Goal: Task Accomplishment & Management: Use online tool/utility

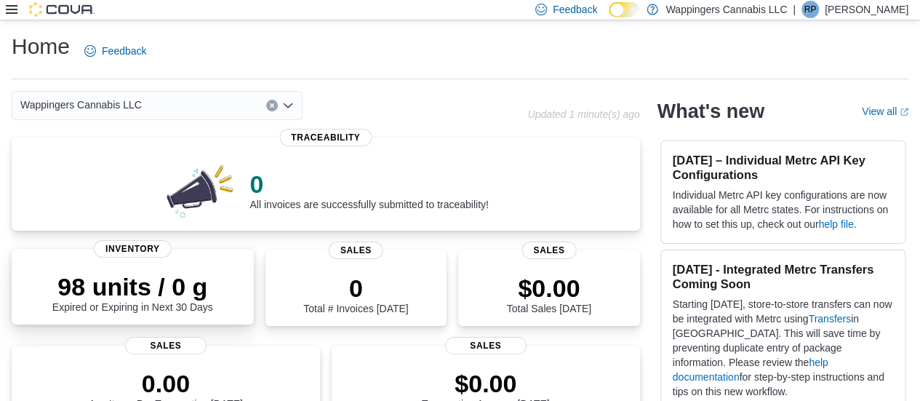
click at [168, 310] on div "98 units / 0 g Expired or Expiring in Next 30 Days" at bounding box center [132, 292] width 161 height 41
click at [13, 10] on icon at bounding box center [12, 9] width 12 height 9
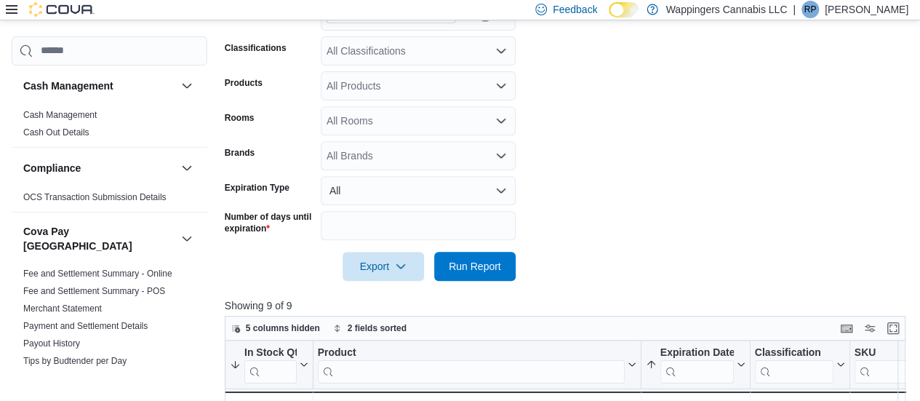
scroll to position [491, 0]
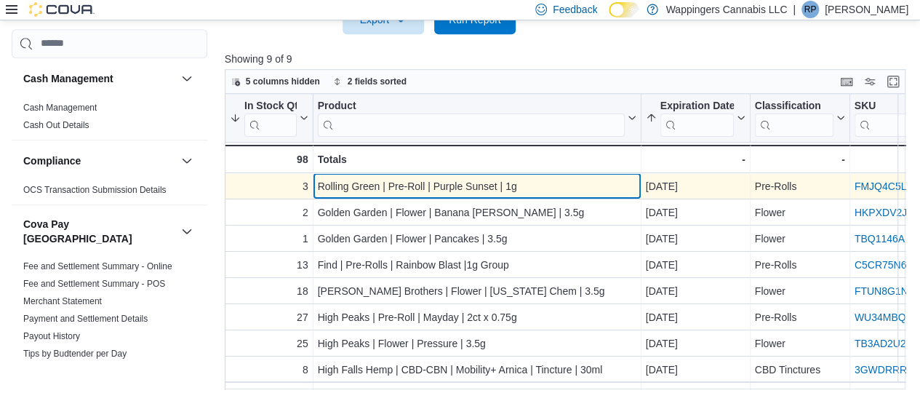
click at [525, 184] on div "Rolling Green | Pre-Roll | Purple Sunset | 1g" at bounding box center [476, 186] width 319 height 17
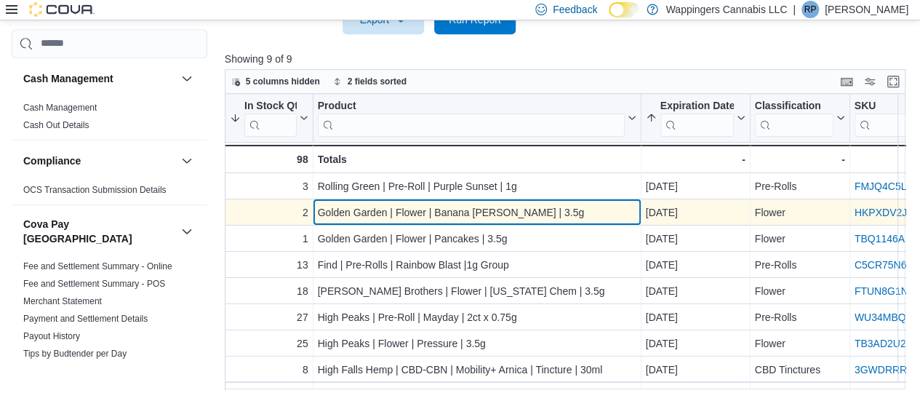
click at [549, 210] on div "Golden Garden | Flower | Banana Conda | 3.5g" at bounding box center [476, 212] width 319 height 17
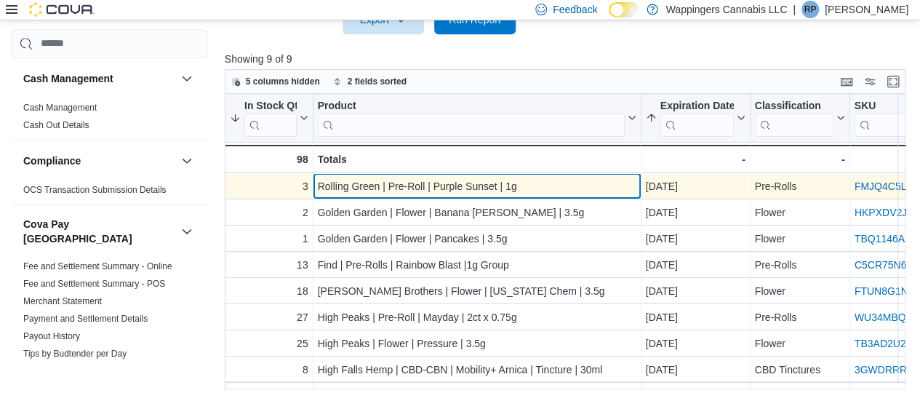
click at [552, 185] on div "Rolling Green | Pre-Roll | Purple Sunset | 1g" at bounding box center [476, 186] width 319 height 17
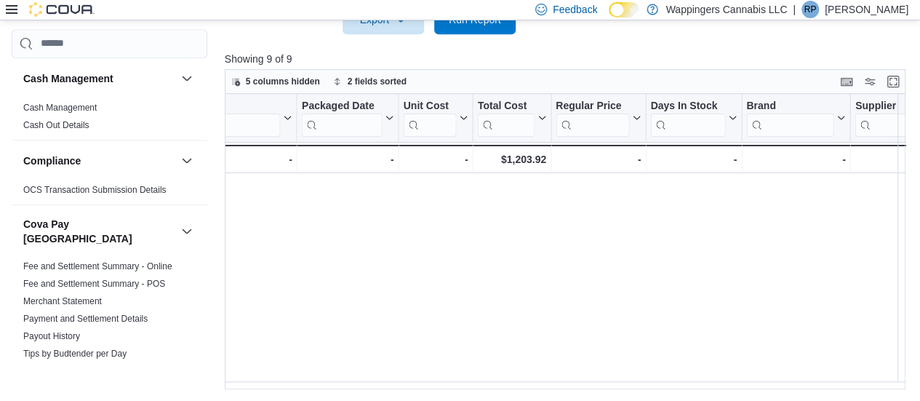
scroll to position [0, 0]
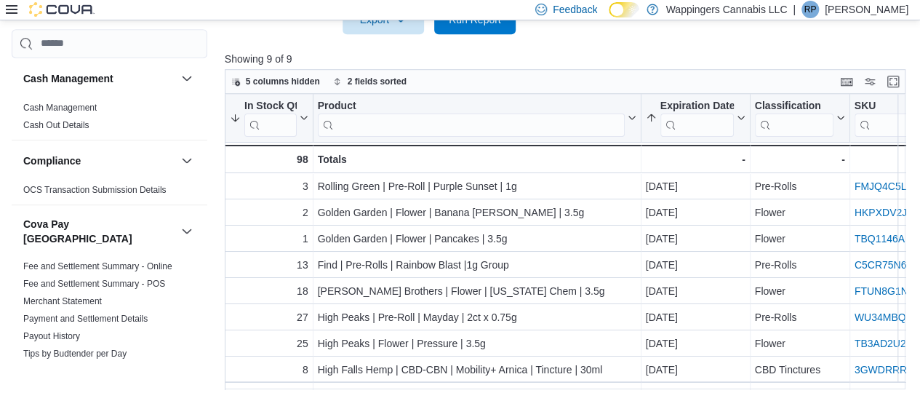
click at [428, 57] on p "Showing 9 of 9" at bounding box center [569, 59] width 688 height 15
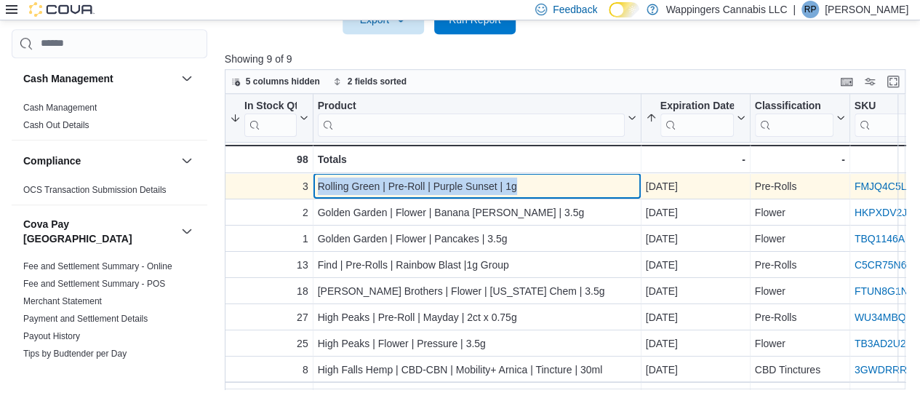
drag, startPoint x: 532, startPoint y: 183, endPoint x: 314, endPoint y: 188, distance: 217.6
click at [314, 188] on div "Rolling Green | Pre-Roll | Purple Sunset | 1g - Product, column 2, row 1" at bounding box center [477, 186] width 328 height 26
copy div "Rolling Green | Pre-Roll | Purple Sunset | 1g"
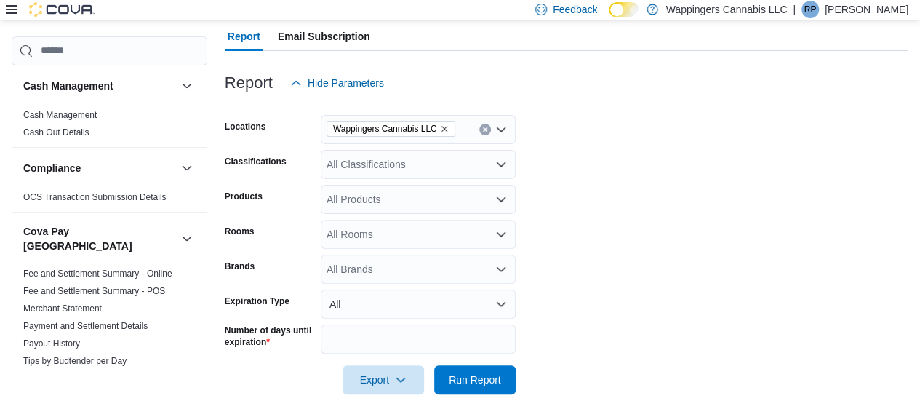
scroll to position [127, 0]
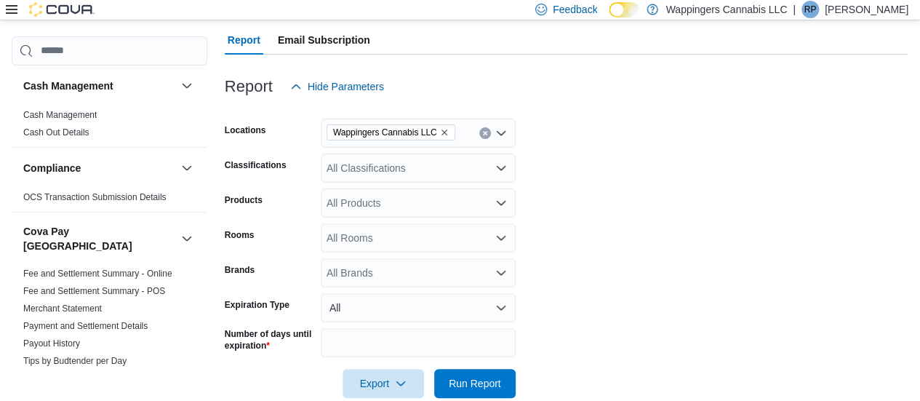
click at [383, 280] on div "All Brands" at bounding box center [418, 272] width 195 height 29
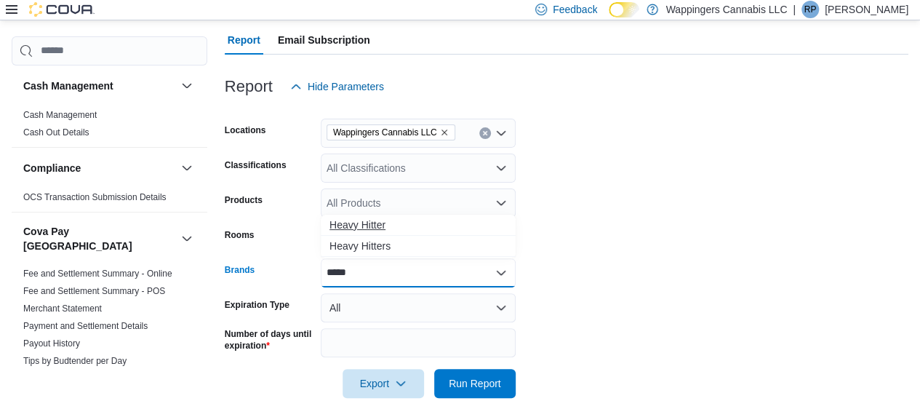
type input "*****"
click at [367, 218] on span "Heavy Hitter" at bounding box center [419, 225] width 178 height 15
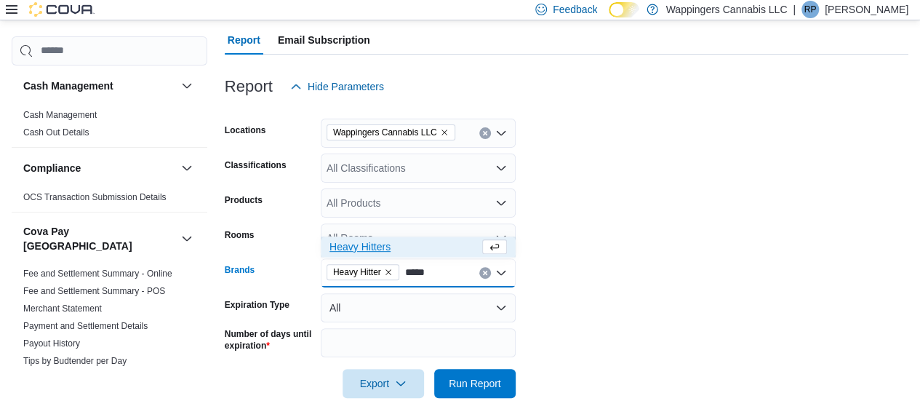
type input "*****"
click at [368, 250] on span "Heavy Hitters" at bounding box center [405, 246] width 150 height 15
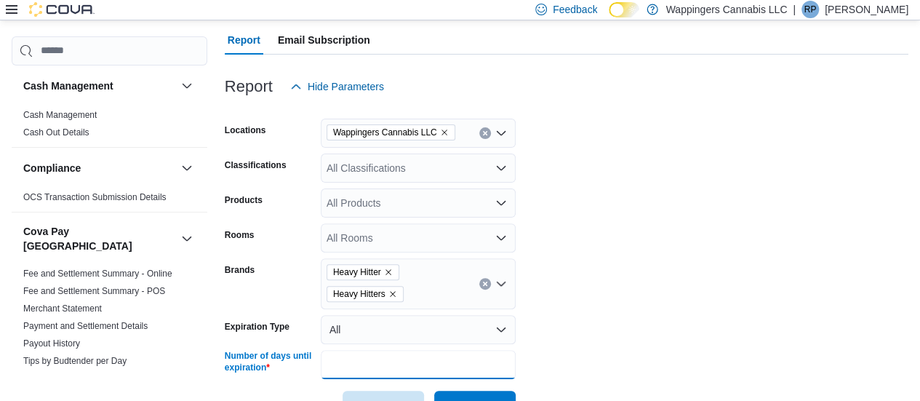
drag, startPoint x: 367, startPoint y: 366, endPoint x: 313, endPoint y: 370, distance: 54.0
click at [313, 370] on div "Number of days until expiration **" at bounding box center [370, 364] width 291 height 29
type input "**"
click at [434, 391] on button "Run Report" at bounding box center [474, 405] width 81 height 29
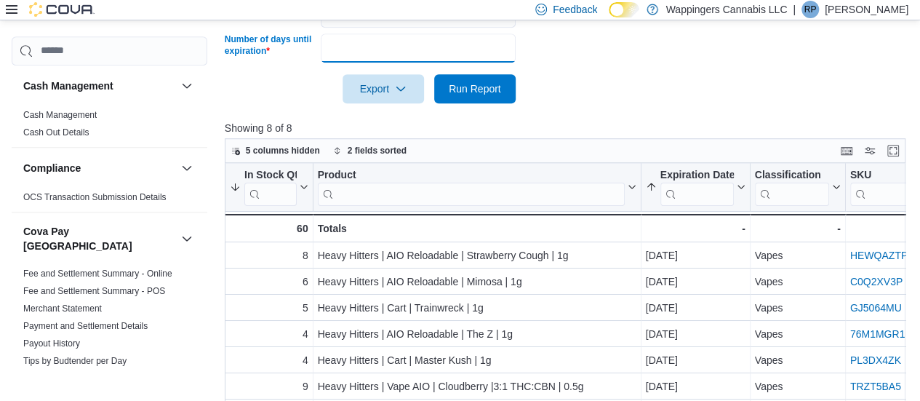
scroll to position [367, 0]
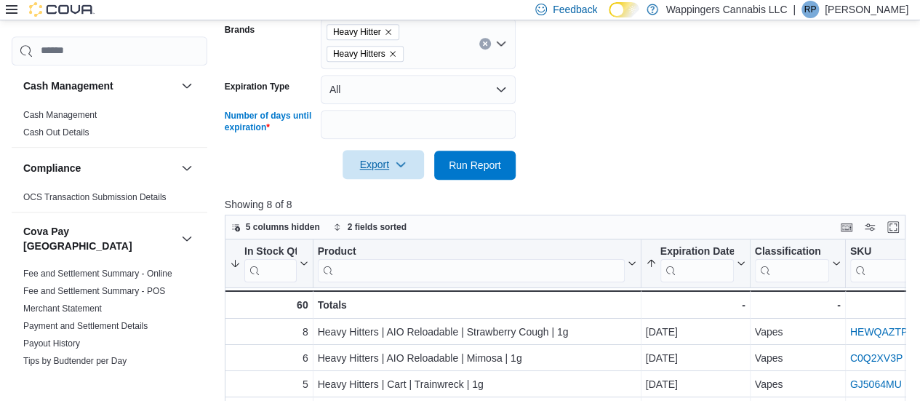
click at [391, 175] on span "Export" at bounding box center [383, 164] width 64 height 29
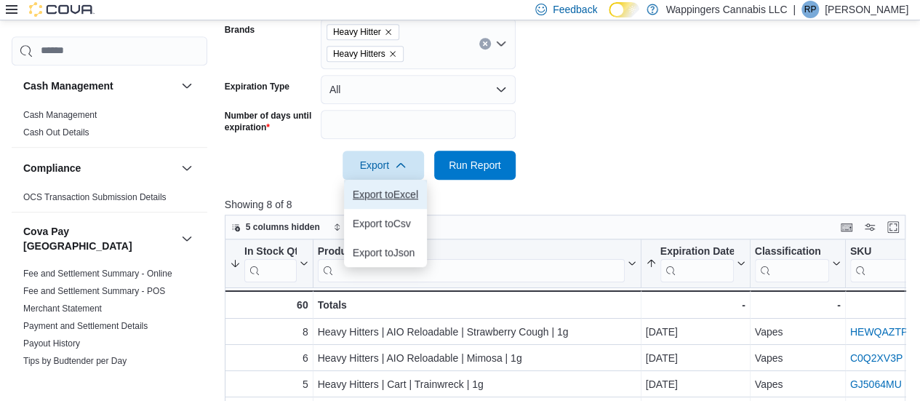
click at [404, 200] on button "Export to Excel" at bounding box center [385, 194] width 83 height 29
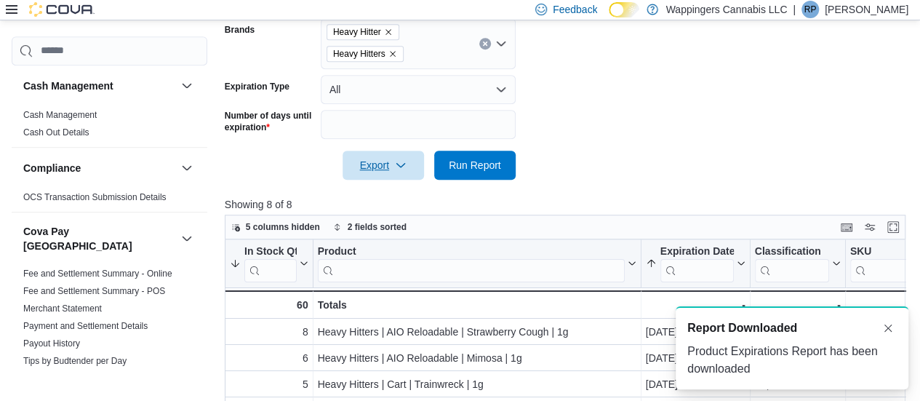
scroll to position [0, 0]
click at [612, 80] on form "Locations Wappingers Cannabis LLC Classifications All Classifications Products …" at bounding box center [567, 20] width 684 height 319
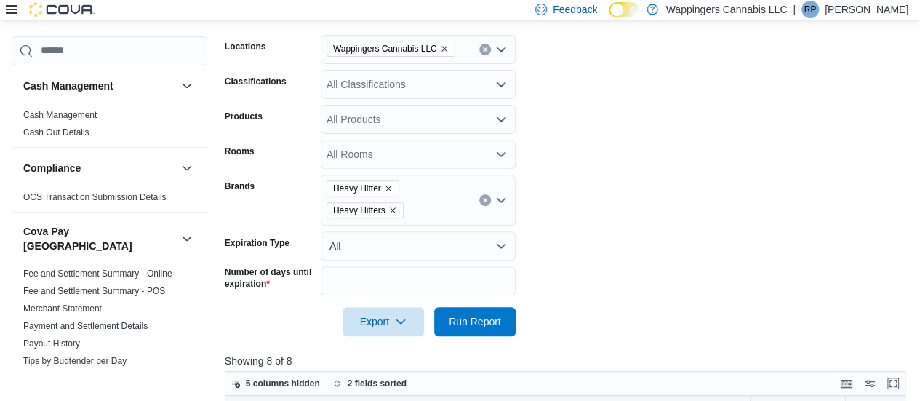
scroll to position [4, 0]
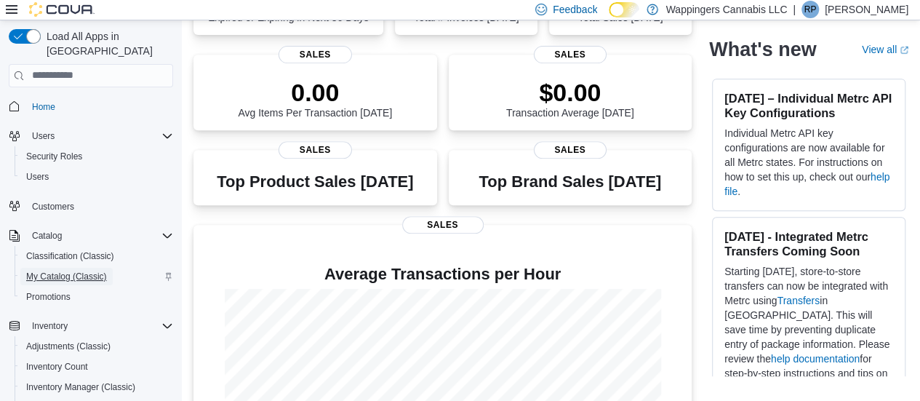
click at [76, 271] on span "My Catalog (Classic)" at bounding box center [66, 277] width 81 height 12
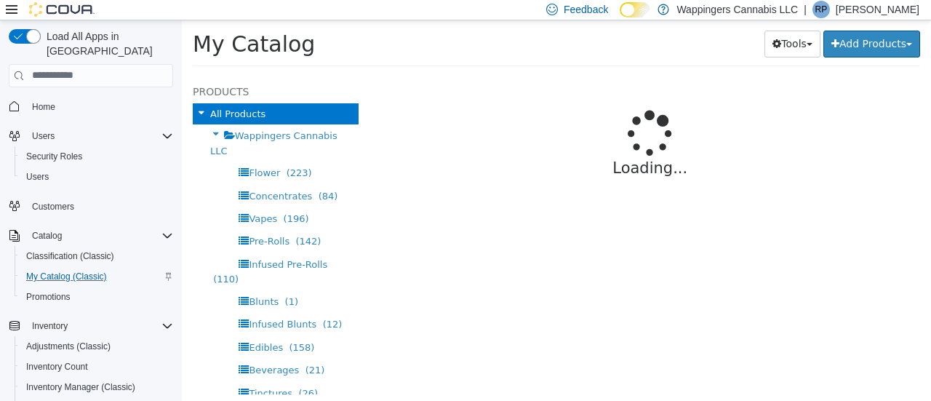
select select "**********"
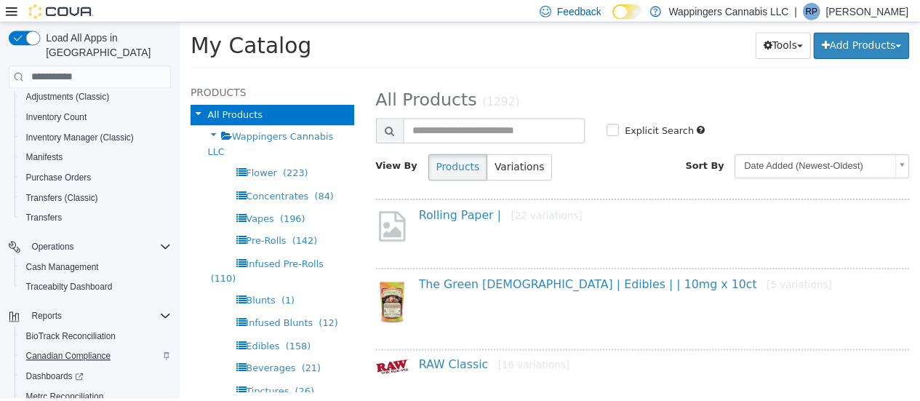
scroll to position [320, 0]
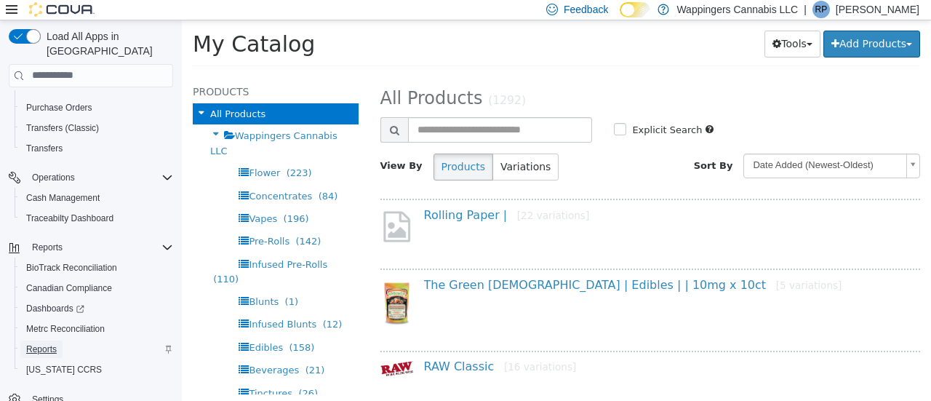
click at [39, 343] on span "Reports" at bounding box center [41, 349] width 31 height 12
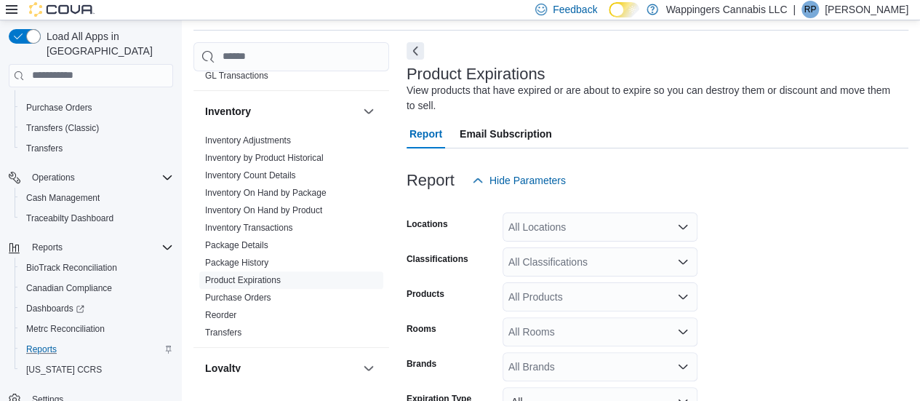
scroll to position [669, 0]
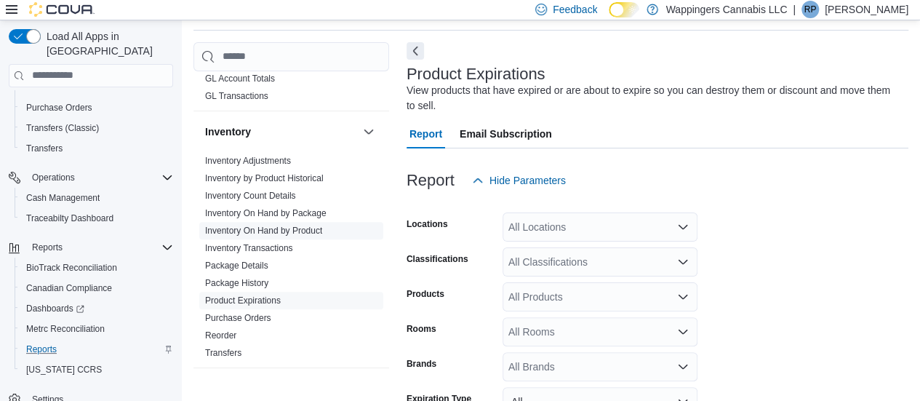
click at [281, 226] on link "Inventory On Hand by Product" at bounding box center [263, 231] width 117 height 10
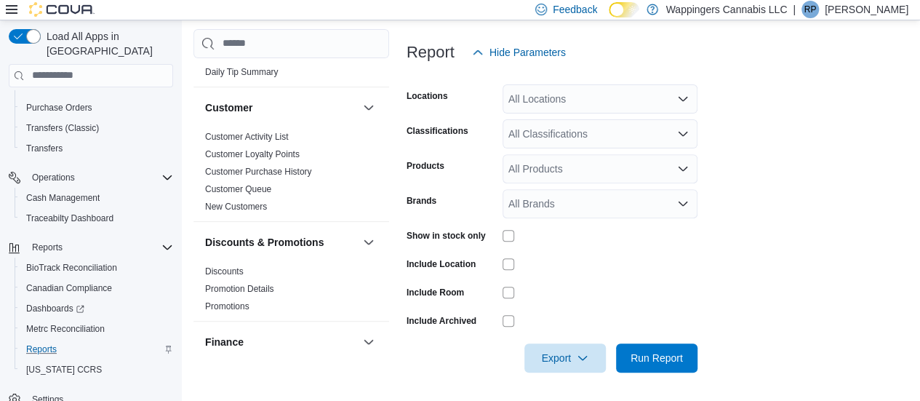
scroll to position [437, 0]
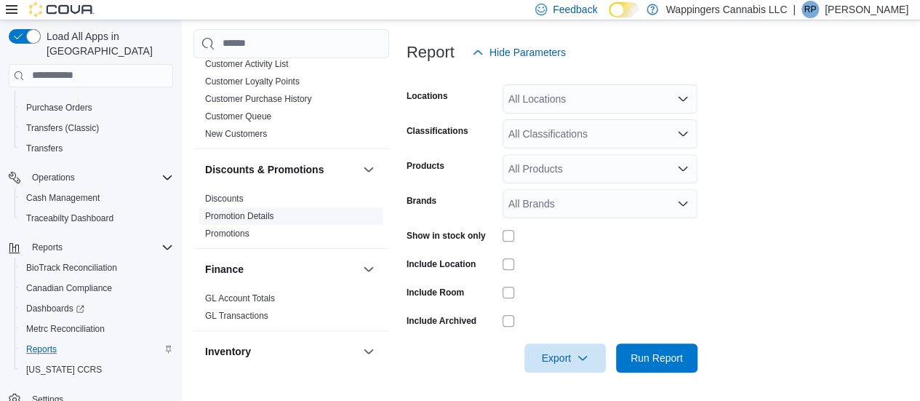
click at [233, 211] on link "Promotion Details" at bounding box center [239, 216] width 69 height 10
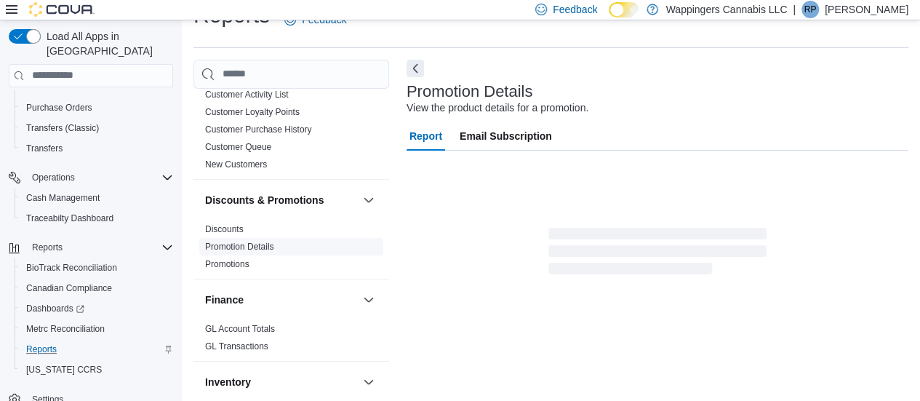
scroll to position [31, 0]
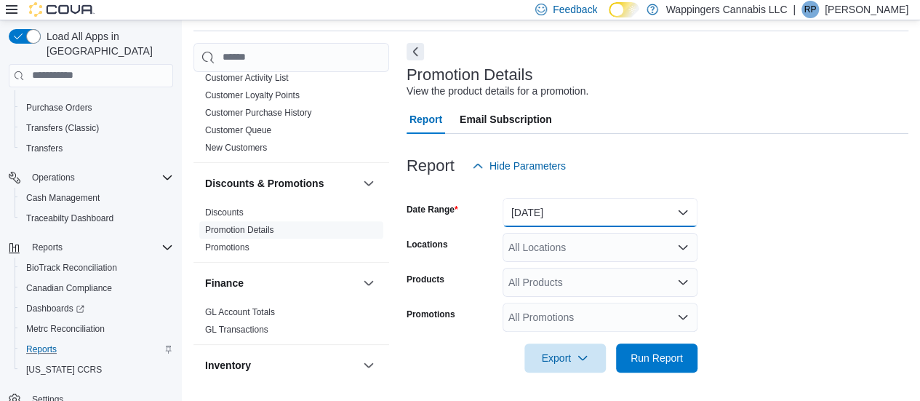
click at [660, 203] on button "[DATE]" at bounding box center [600, 212] width 195 height 29
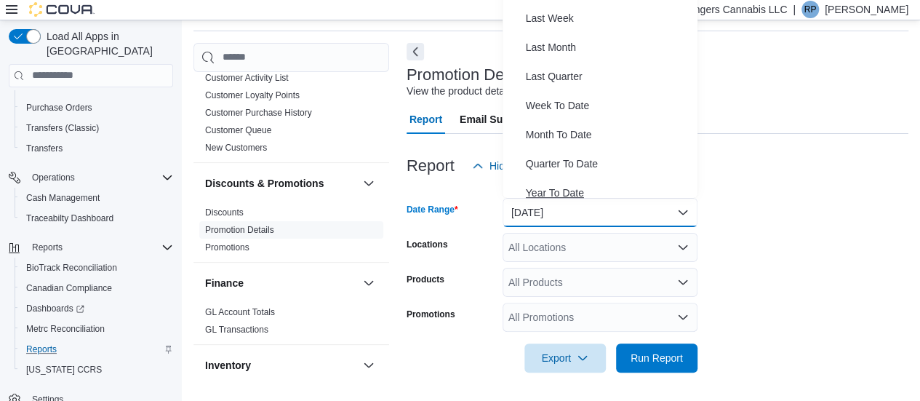
scroll to position [218, 0]
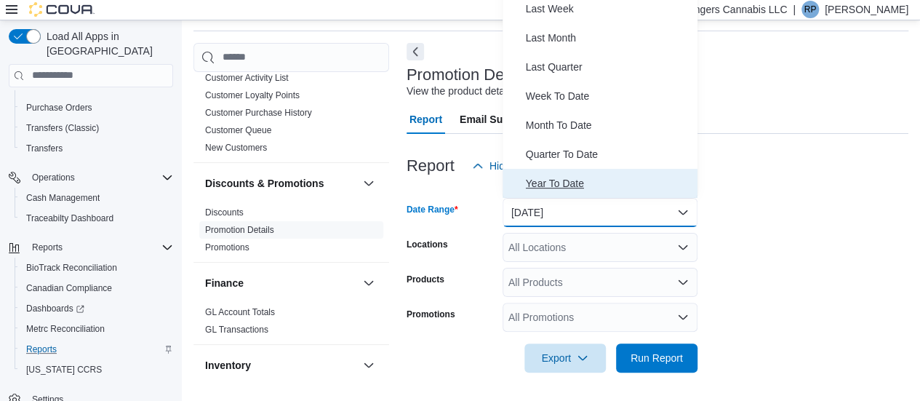
click at [594, 186] on span "Year To Date" at bounding box center [609, 183] width 166 height 17
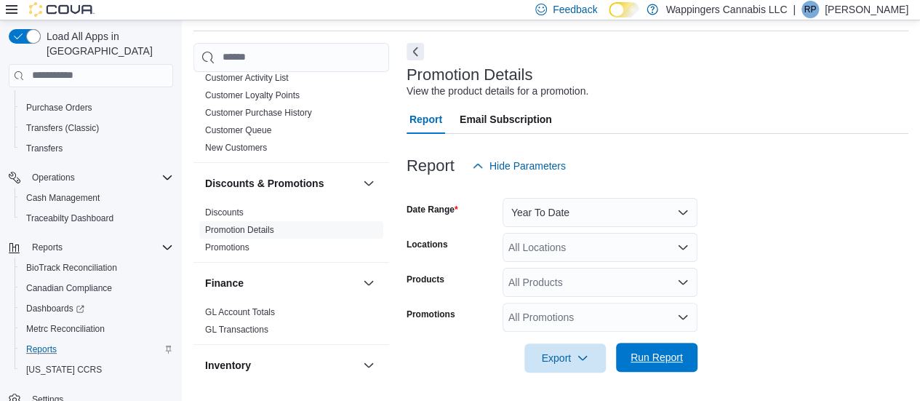
click at [669, 361] on span "Run Report" at bounding box center [657, 357] width 52 height 15
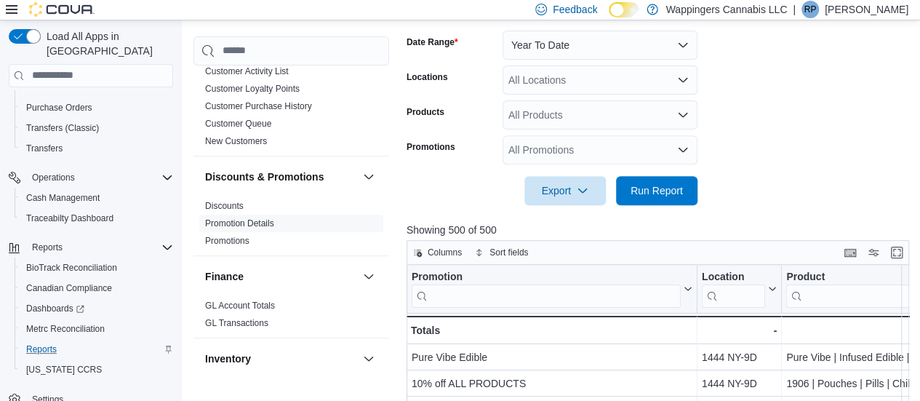
scroll to position [95, 0]
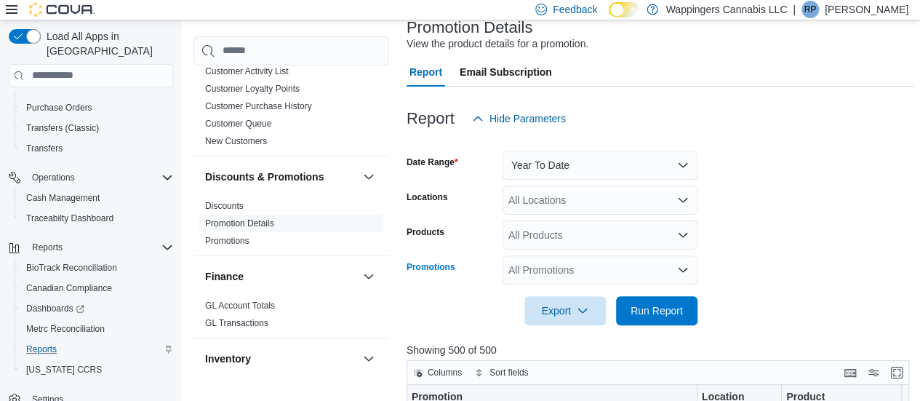
click at [688, 268] on icon "Open list of options" at bounding box center [683, 270] width 12 height 12
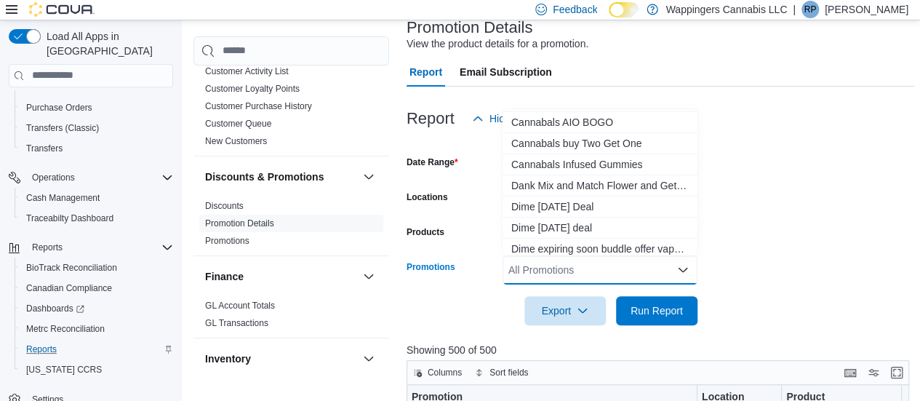
scroll to position [218, 0]
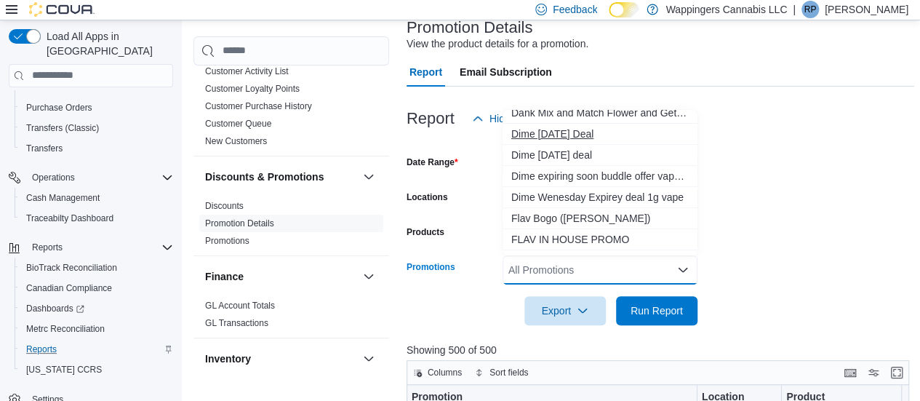
click at [575, 133] on span "Dime 10th July Deal" at bounding box center [601, 134] width 178 height 15
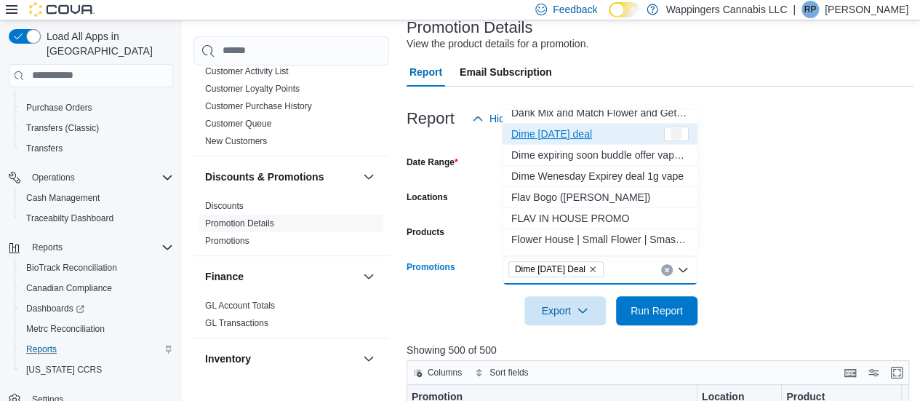
click at [571, 136] on span "Dime 4th of july deal" at bounding box center [587, 134] width 150 height 15
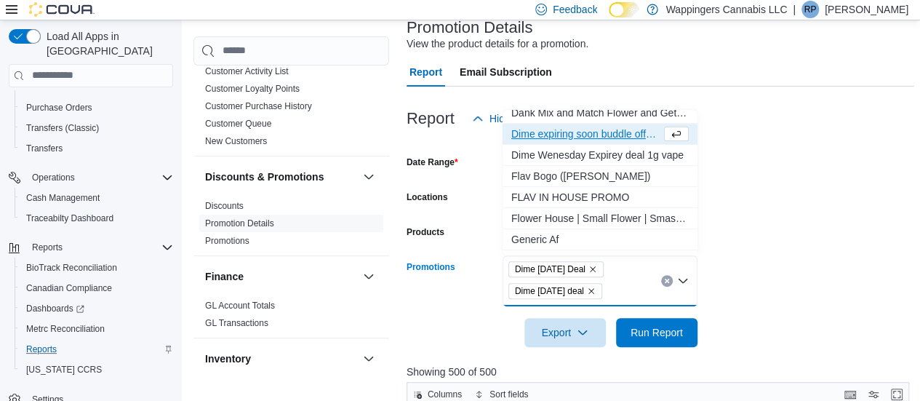
click at [575, 136] on span "Dime expiring soon buddle offer vape 1g" at bounding box center [587, 134] width 150 height 15
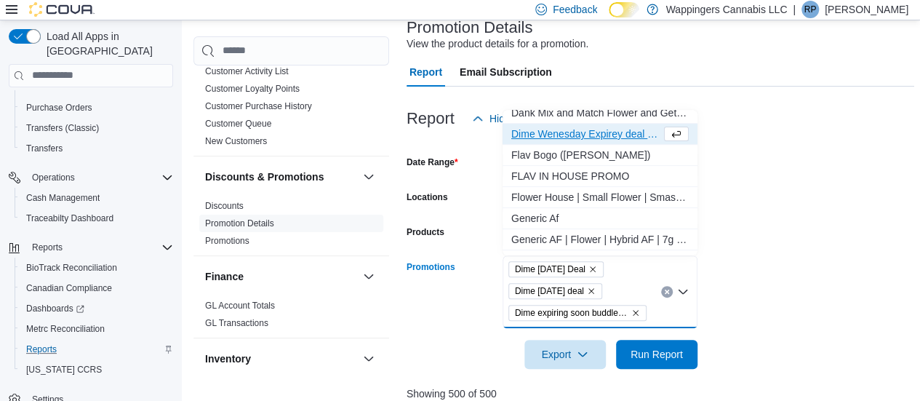
click at [581, 134] on span "Dime Wenesday Expirey deal 1g vape" at bounding box center [587, 134] width 150 height 15
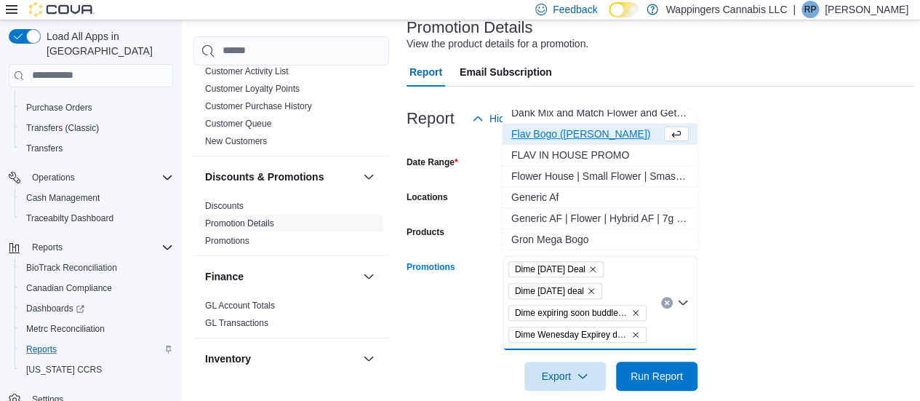
click at [768, 207] on form "Date Range Year To Date Locations All Locations Products All Products Promotion…" at bounding box center [661, 262] width 508 height 258
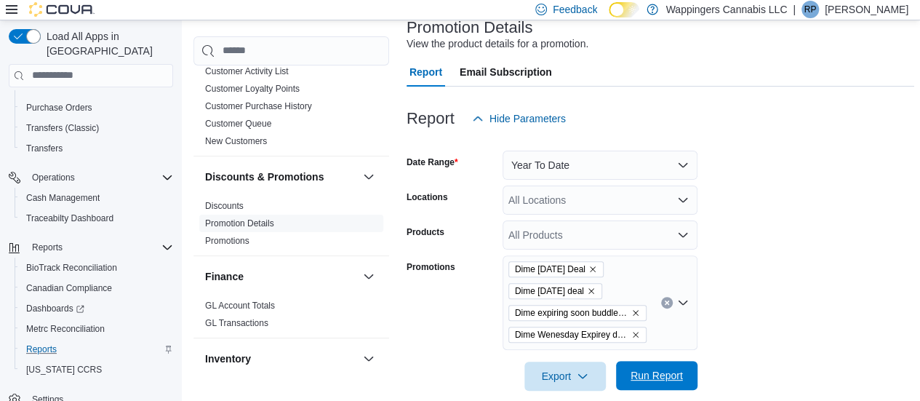
click at [696, 379] on button "Run Report" at bounding box center [656, 375] width 81 height 29
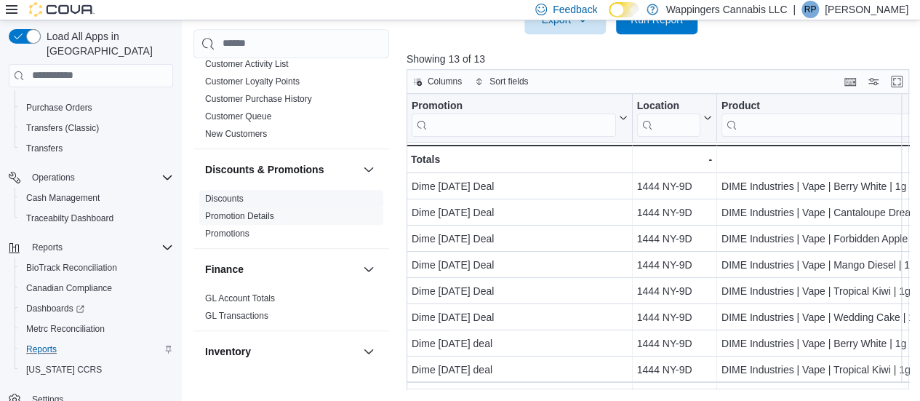
click at [223, 193] on link "Discounts" at bounding box center [224, 198] width 39 height 10
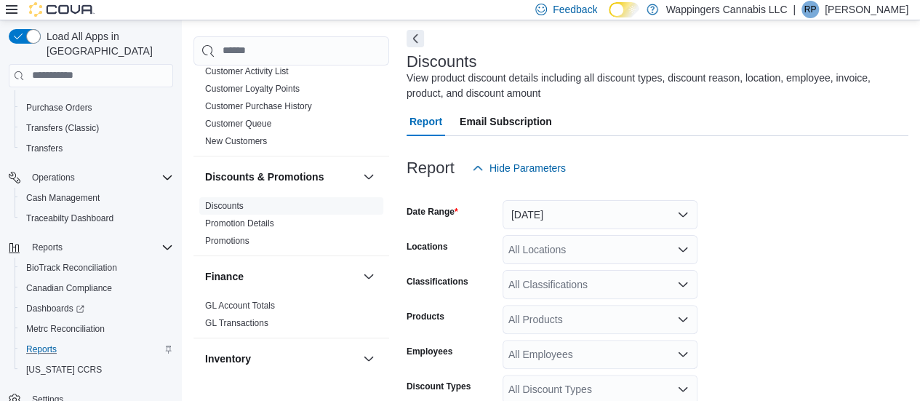
scroll to position [49, 0]
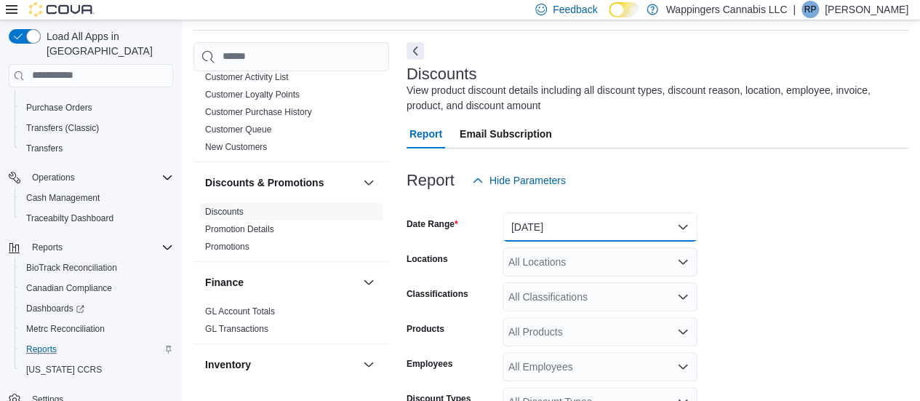
click at [615, 231] on button "[DATE]" at bounding box center [600, 226] width 195 height 29
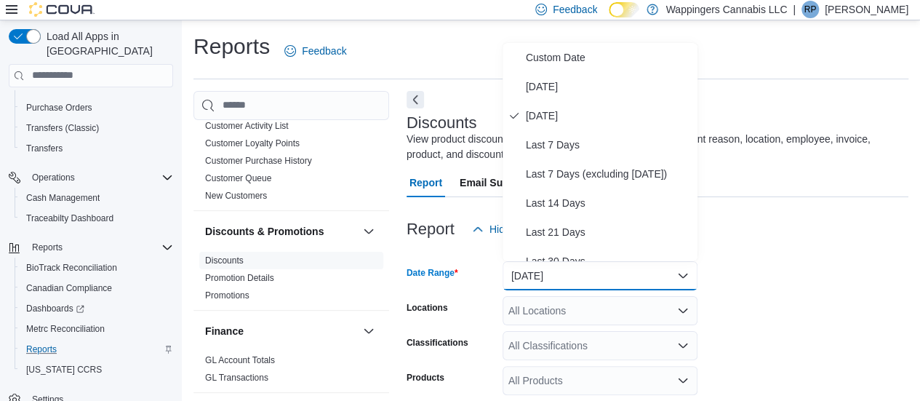
scroll to position [218, 0]
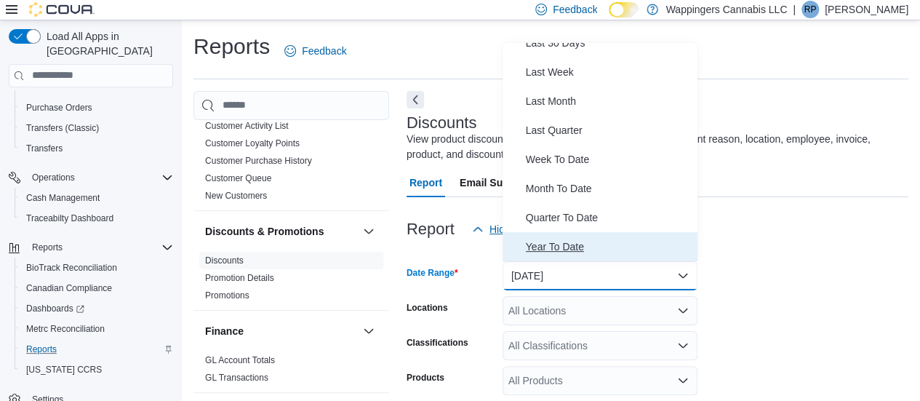
click at [563, 236] on button "Year To Date" at bounding box center [600, 246] width 195 height 29
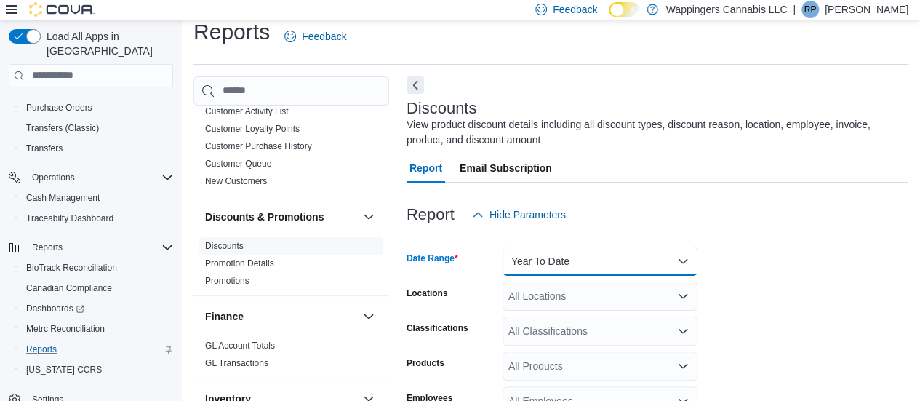
scroll to position [273, 0]
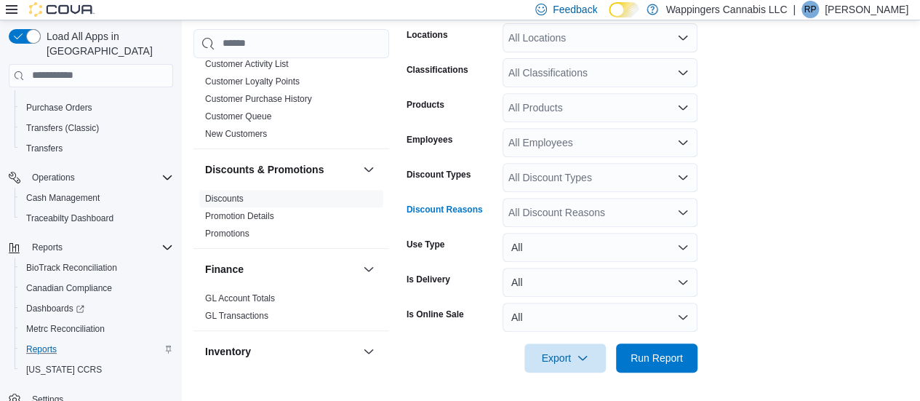
click at [681, 212] on icon "Open list of options" at bounding box center [683, 212] width 9 height 4
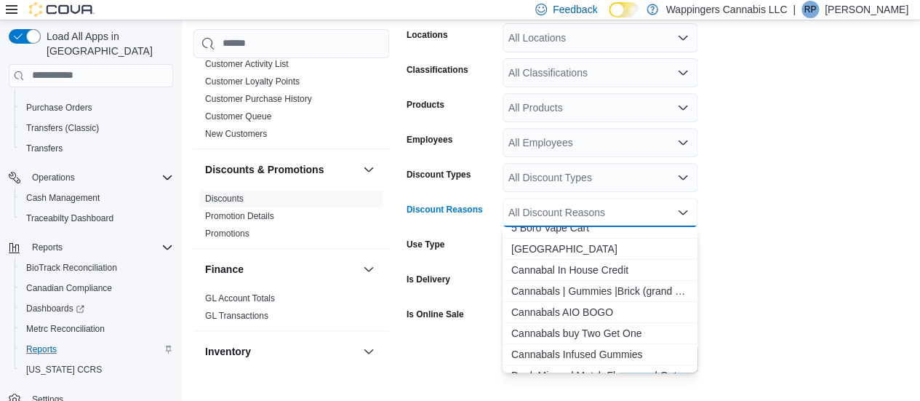
scroll to position [218, 0]
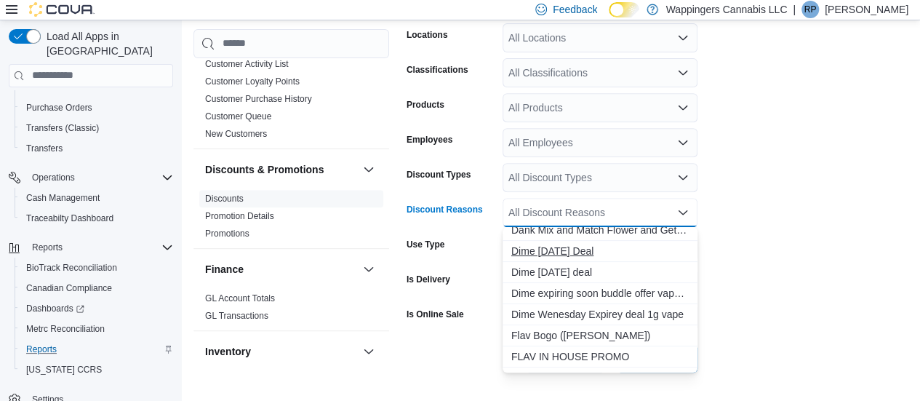
click at [568, 254] on span "Dime 10th July Deal" at bounding box center [601, 251] width 178 height 15
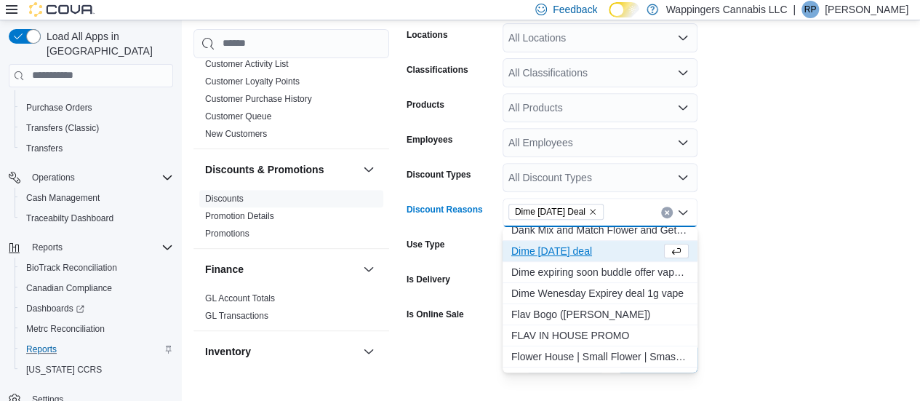
click at [565, 248] on span "Dime 4th of july deal" at bounding box center [587, 251] width 150 height 15
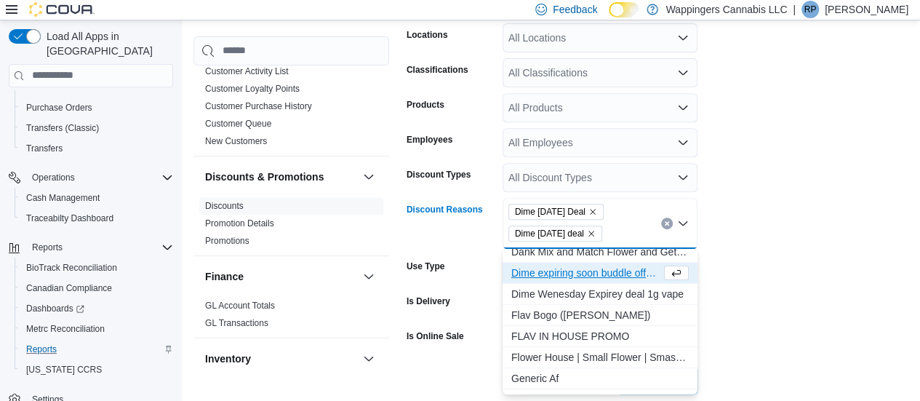
click at [568, 276] on span "Dime expiring soon buddle offer vape 1g" at bounding box center [587, 273] width 150 height 15
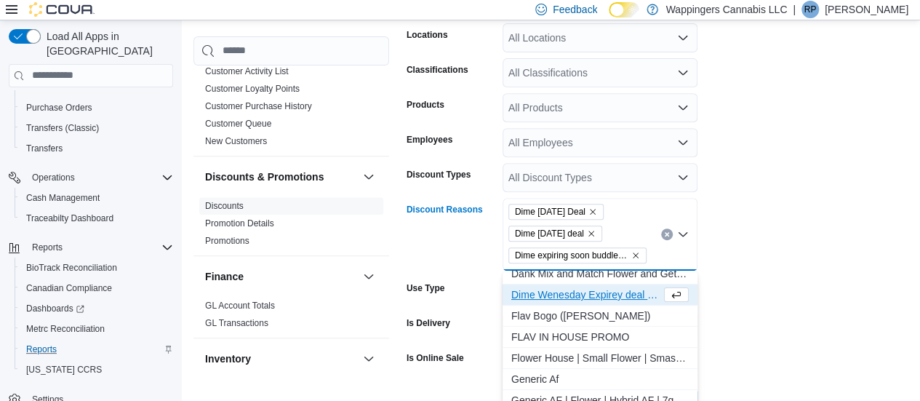
click at [577, 299] on span "Dime Wenesday Expirey deal 1g vape" at bounding box center [587, 294] width 150 height 15
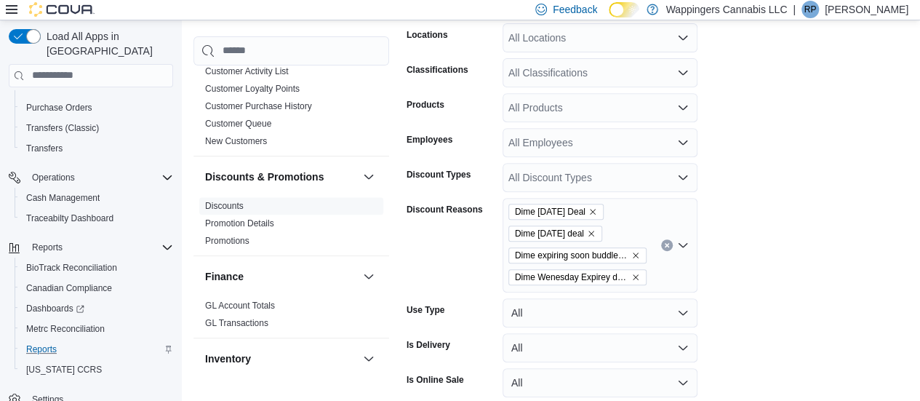
click at [776, 293] on form "Date Range Year To Date Locations All Locations Classifications All Classificat…" at bounding box center [658, 204] width 502 height 467
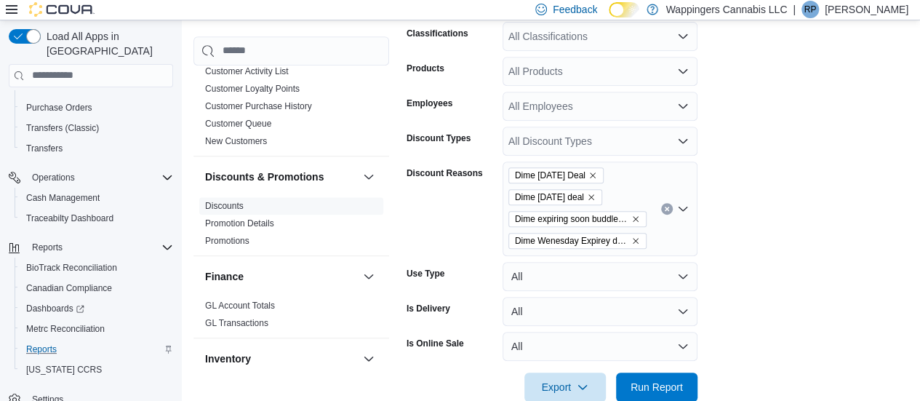
scroll to position [338, 0]
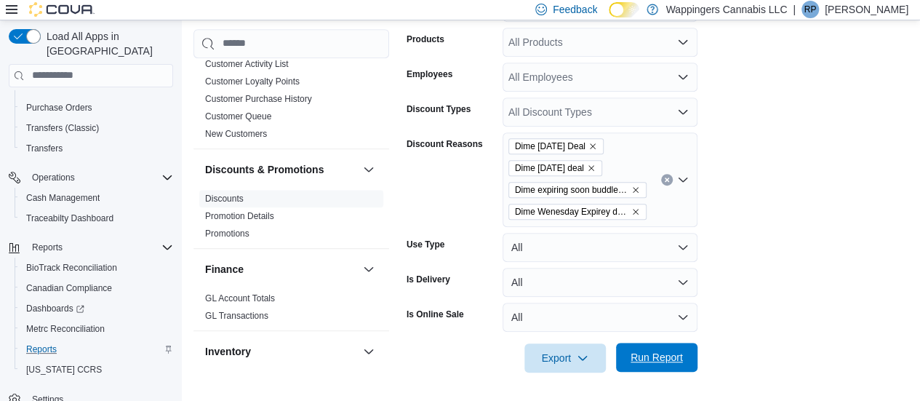
drag, startPoint x: 675, startPoint y: 338, endPoint x: 674, endPoint y: 350, distance: 11.7
click at [674, 340] on div at bounding box center [658, 338] width 502 height 12
click at [674, 351] on span "Run Report" at bounding box center [657, 357] width 52 height 15
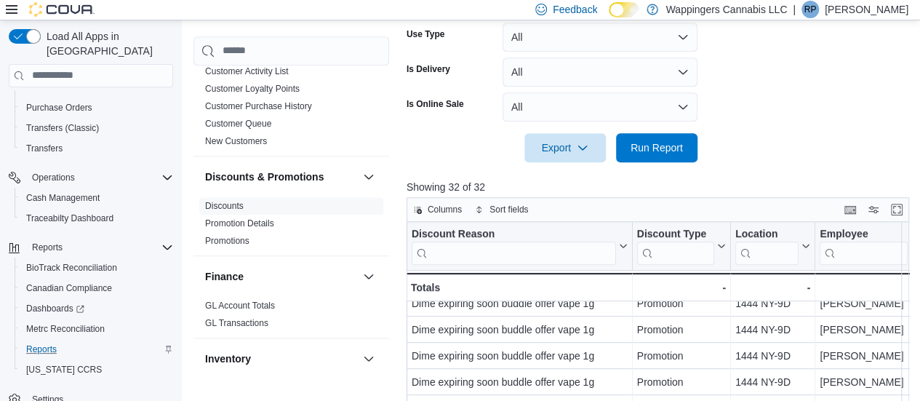
scroll to position [531, 0]
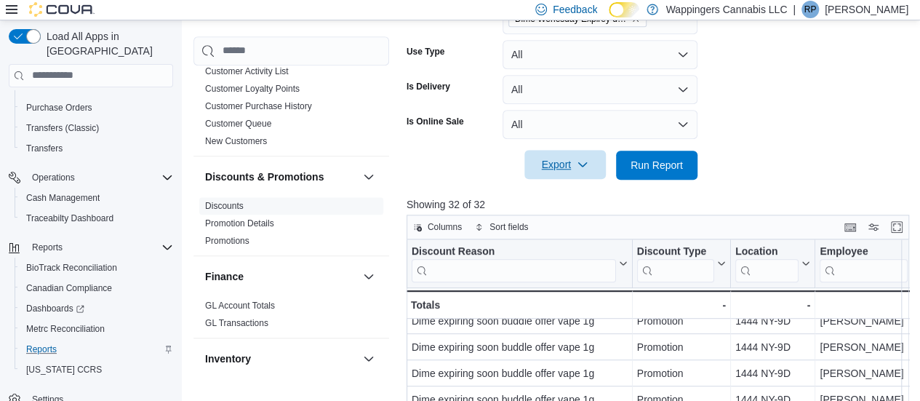
click at [582, 164] on icon "button" at bounding box center [583, 165] width 12 height 12
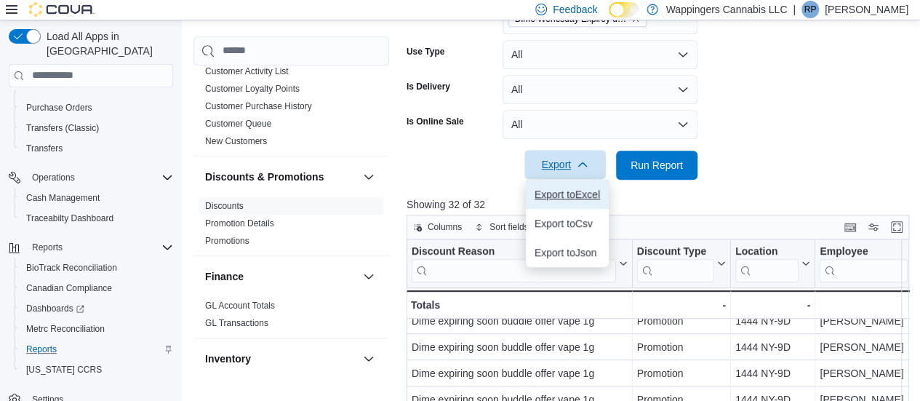
click at [567, 198] on span "Export to Excel" at bounding box center [567, 194] width 65 height 12
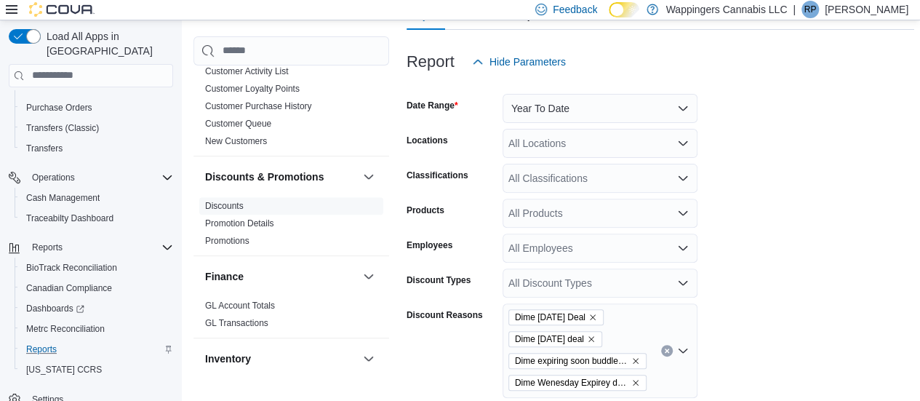
scroll to position [386, 0]
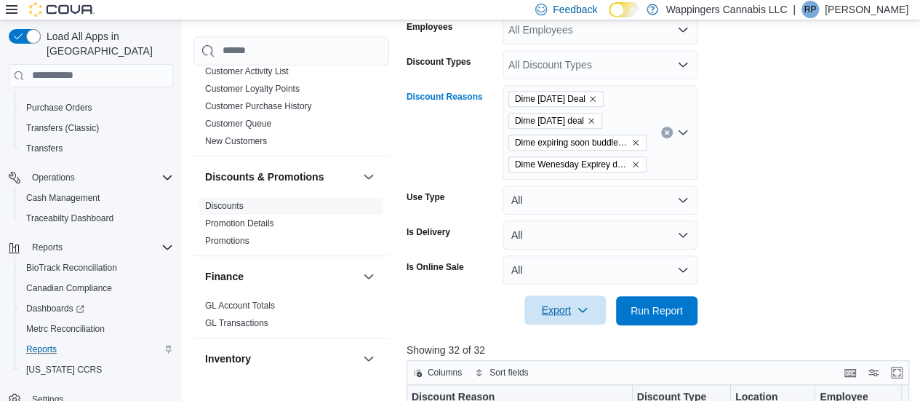
click at [664, 133] on icon "Clear input" at bounding box center [667, 133] width 6 height 6
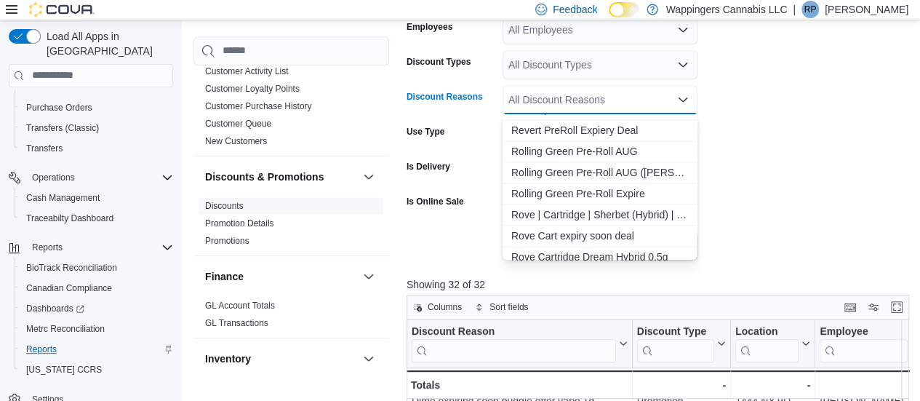
scroll to position [946, 0]
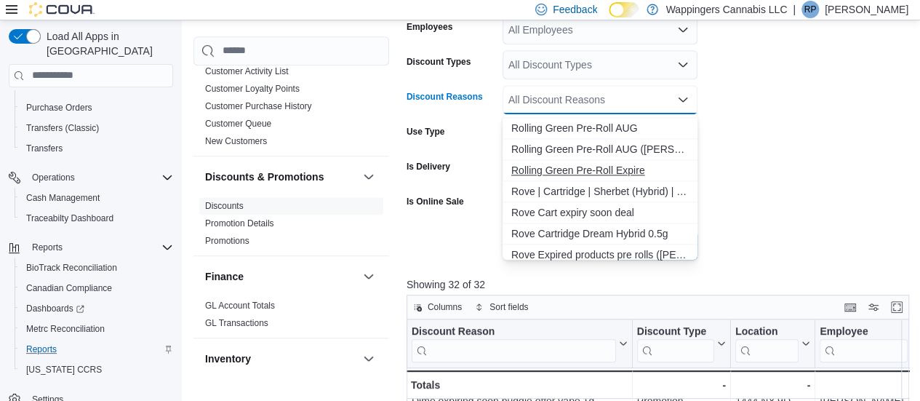
click at [609, 174] on span "Rolling Green Pre-Roll Expire" at bounding box center [601, 170] width 178 height 15
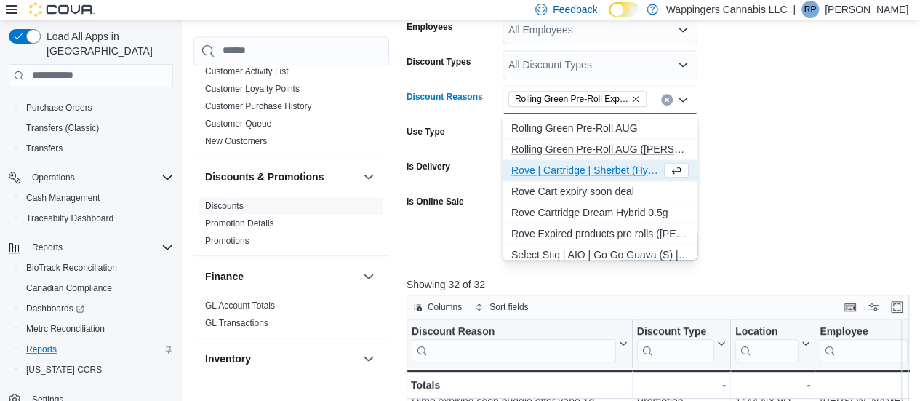
click at [586, 149] on span "Rolling Green Pre-Roll AUG (Ripal)" at bounding box center [601, 149] width 178 height 15
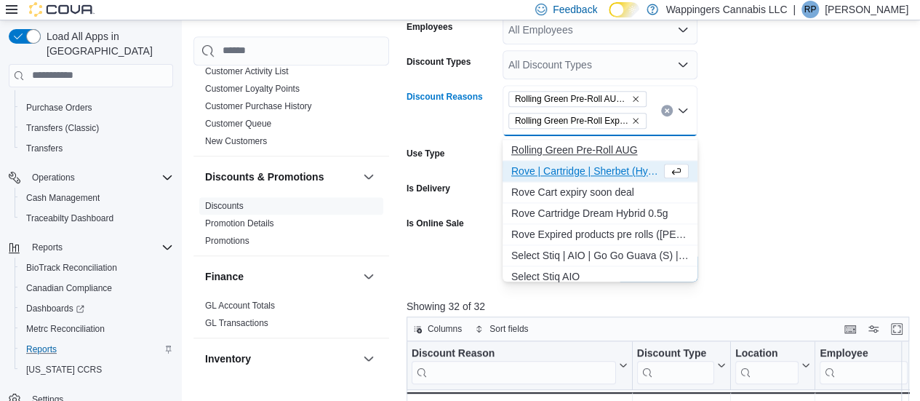
click at [585, 147] on span "Rolling Green Pre-Roll AUG" at bounding box center [601, 150] width 178 height 15
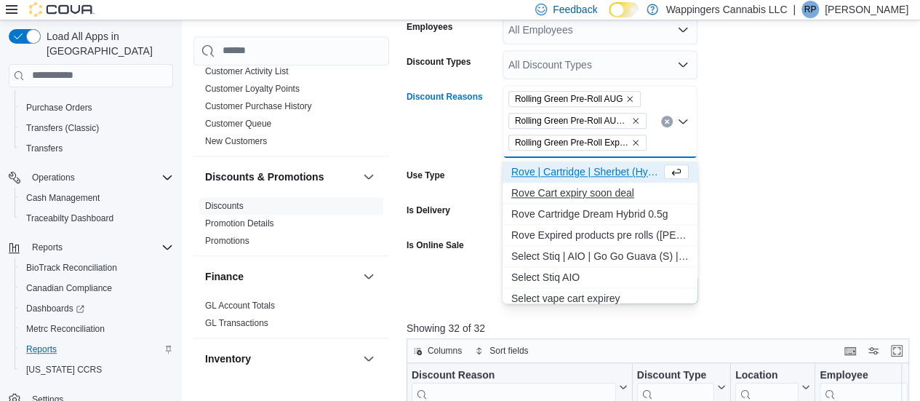
scroll to position [873, 0]
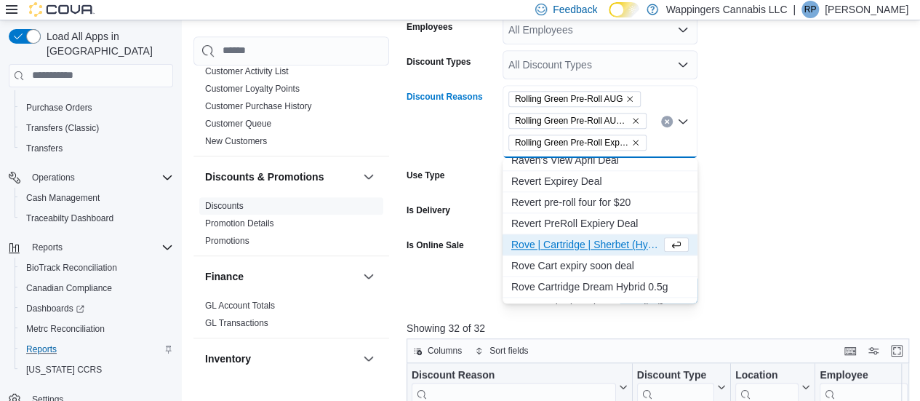
click at [829, 200] on form "Date Range Year To Date Locations All Locations Classifications All Classificat…" at bounding box center [661, 80] width 508 height 445
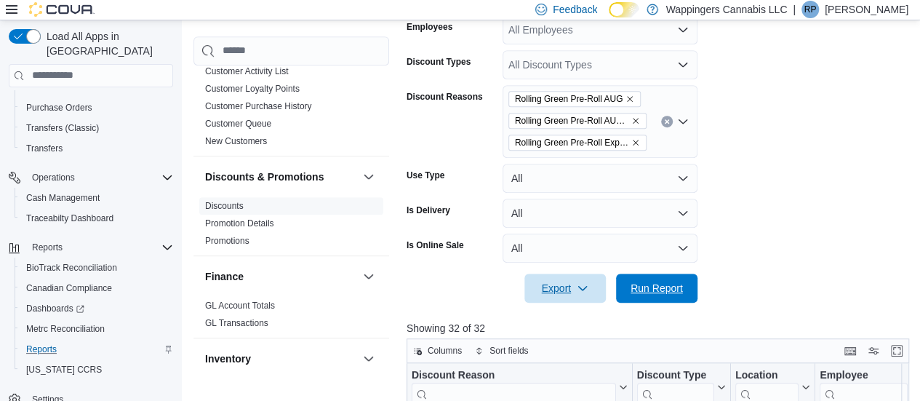
click at [650, 292] on span "Run Report" at bounding box center [657, 288] width 52 height 15
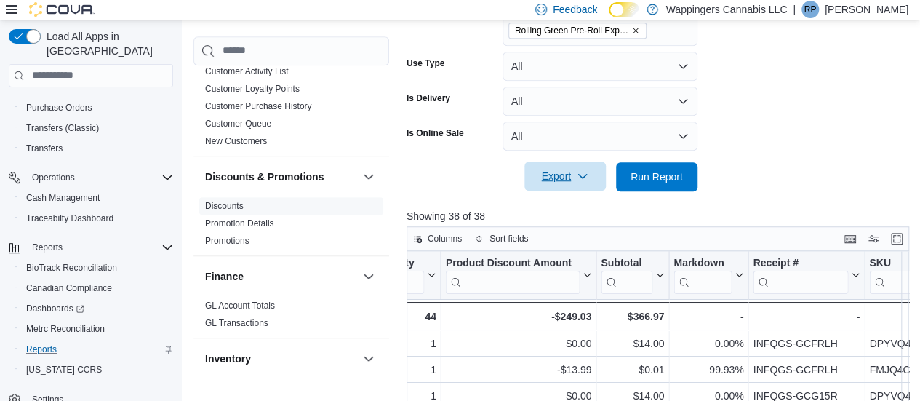
scroll to position [437, 0]
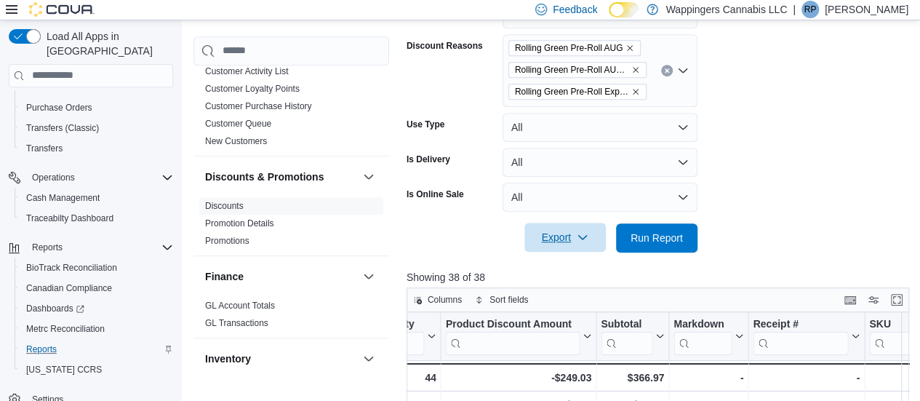
click at [596, 242] on span "Export" at bounding box center [565, 237] width 64 height 29
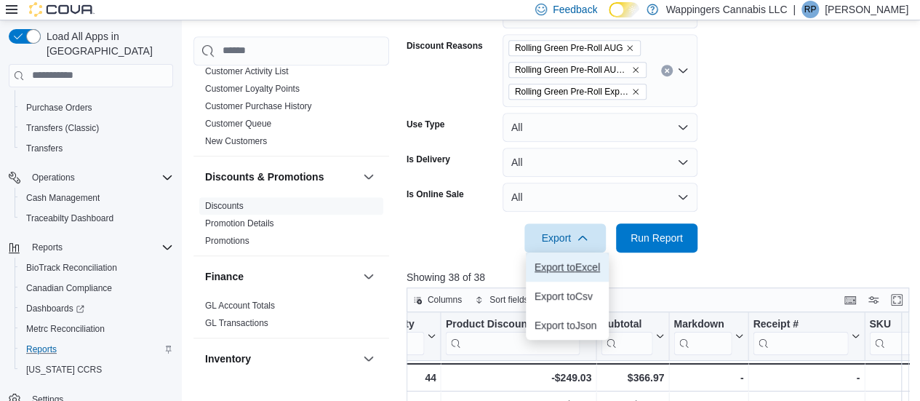
click at [570, 263] on span "Export to Excel" at bounding box center [567, 267] width 65 height 12
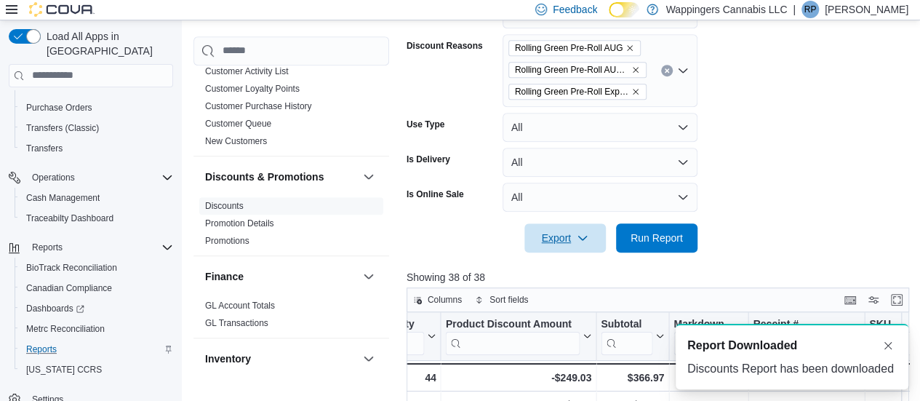
scroll to position [0, 0]
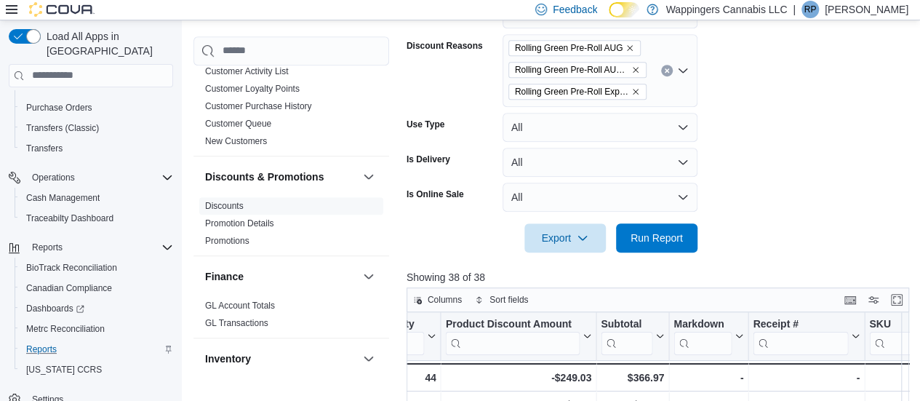
click at [669, 73] on button "Clear input" at bounding box center [667, 71] width 12 height 12
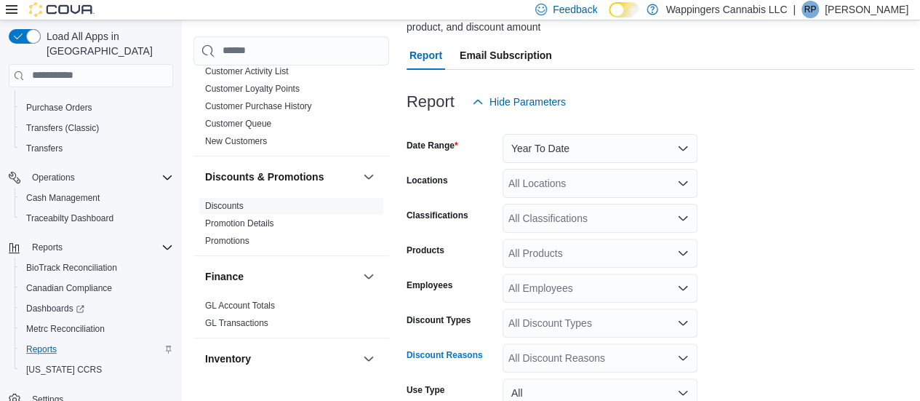
scroll to position [218, 0]
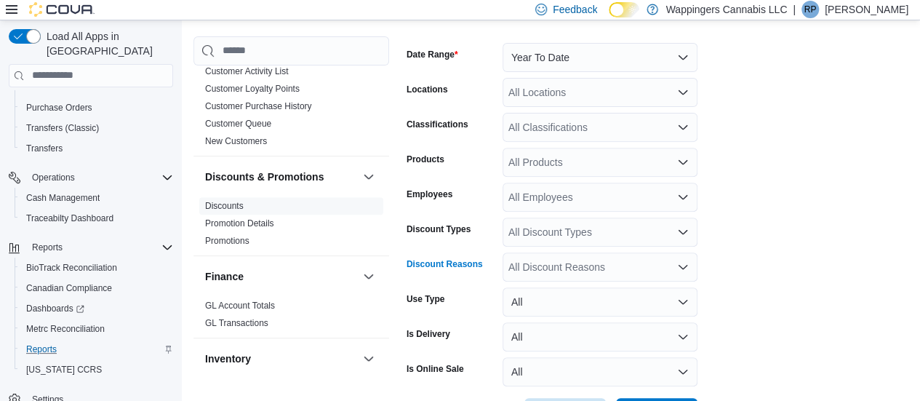
click at [637, 268] on div "All Discount Reasons Combo box. Selected. Combo box input. All Discount Reasons…" at bounding box center [600, 266] width 195 height 29
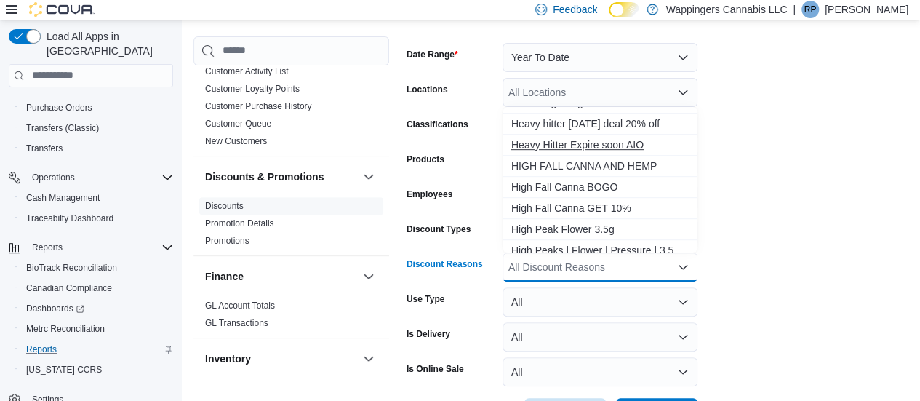
scroll to position [364, 0]
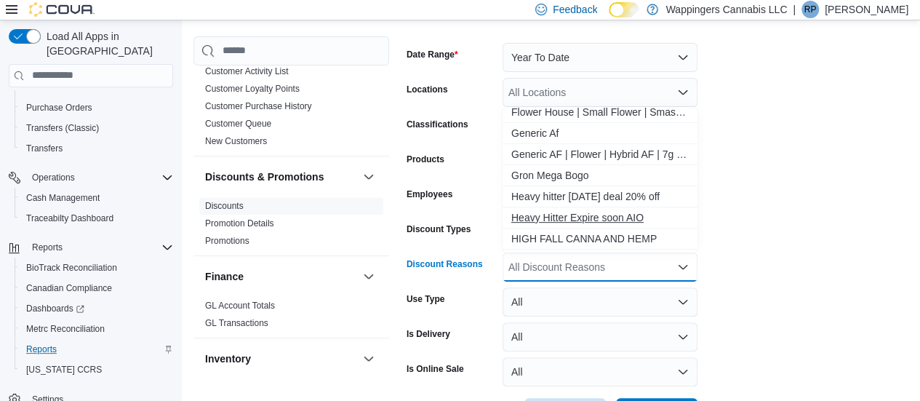
click at [601, 220] on span "Heavy Hitter Expire soon AIO" at bounding box center [601, 217] width 178 height 15
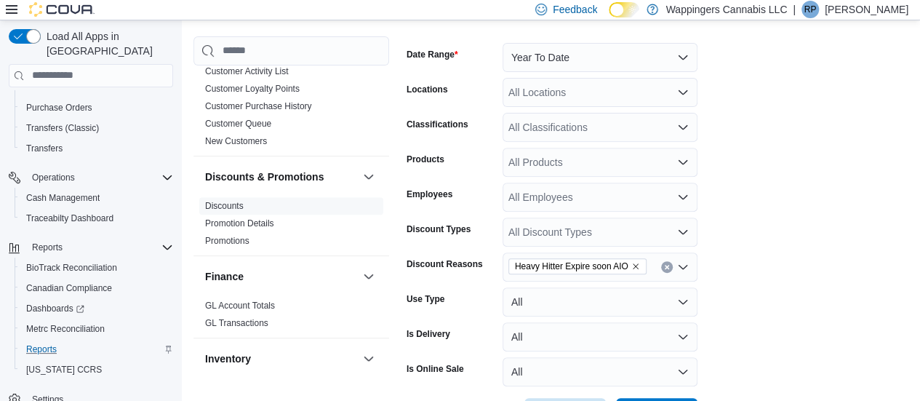
click at [786, 215] on form "Date Range Year To Date Locations All Locations Classifications All Classificat…" at bounding box center [661, 226] width 508 height 402
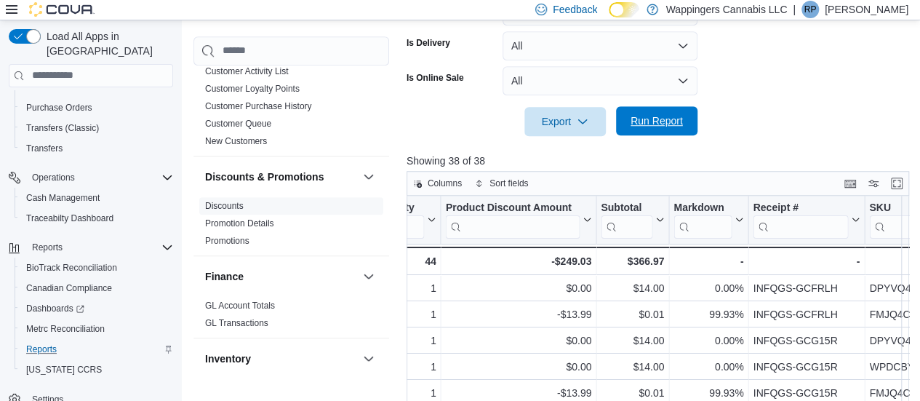
click at [682, 131] on span "Run Report" at bounding box center [657, 120] width 64 height 29
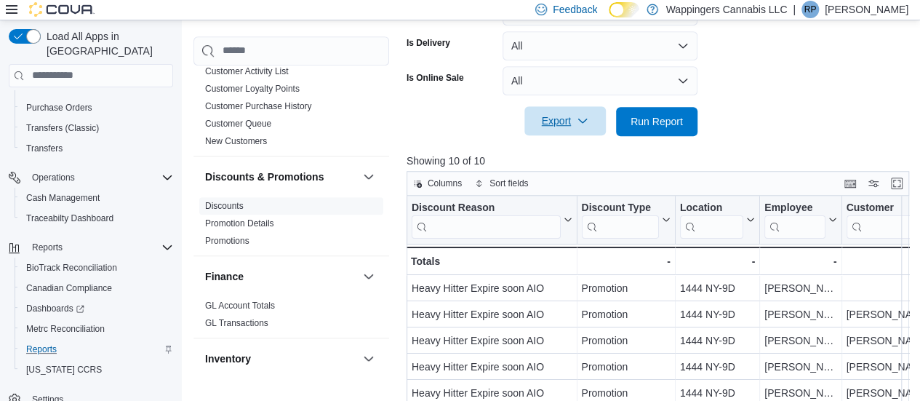
click at [550, 130] on span "Export" at bounding box center [565, 120] width 64 height 29
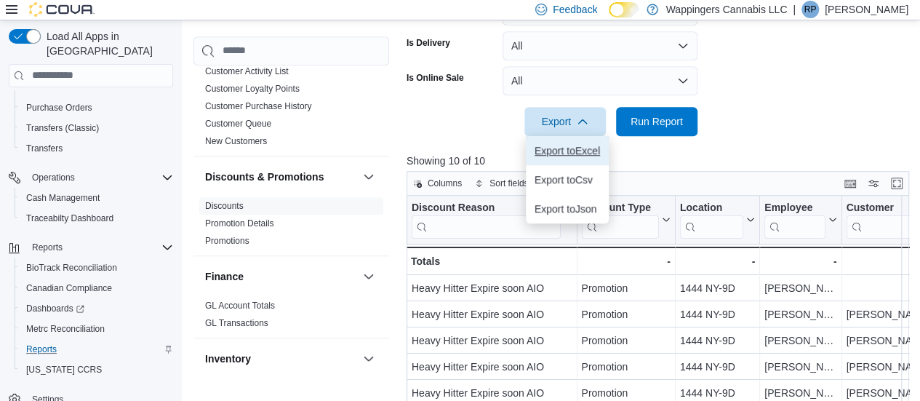
click at [570, 159] on button "Export to Excel" at bounding box center [567, 150] width 83 height 29
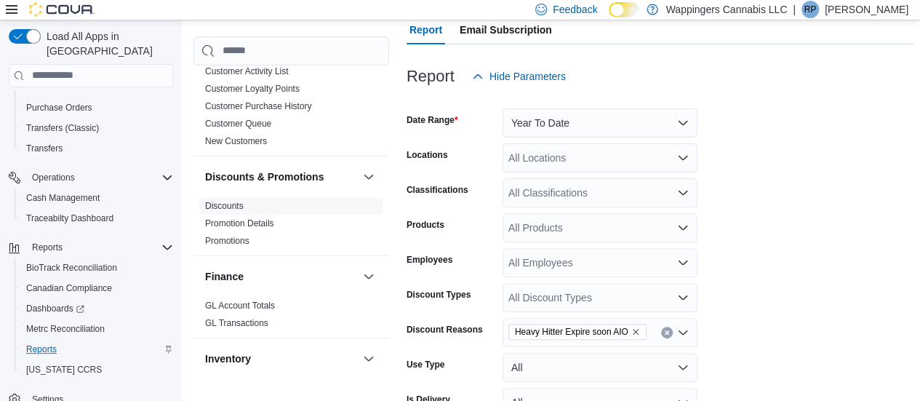
scroll to position [218, 0]
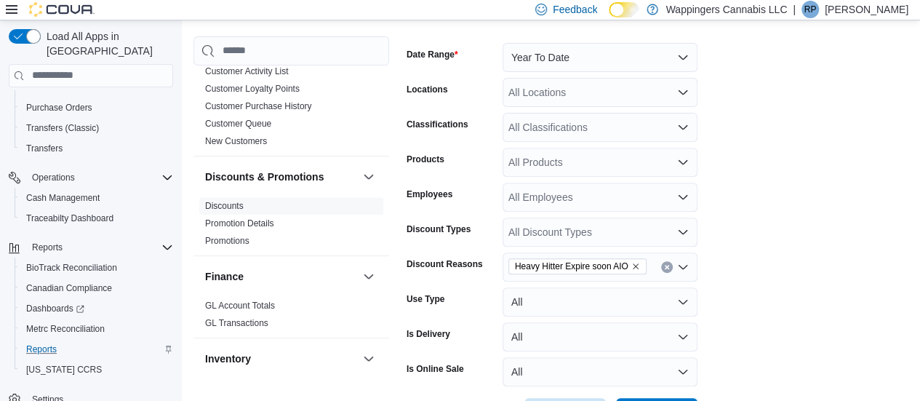
click at [668, 267] on icon "Clear input" at bounding box center [667, 267] width 4 height 4
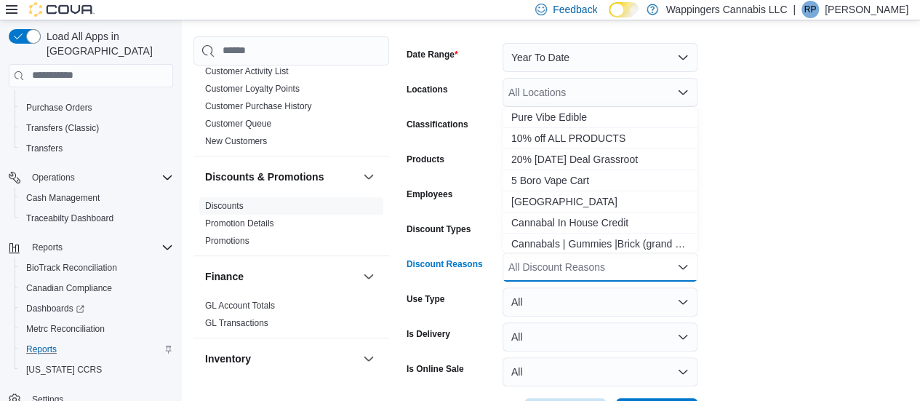
click at [690, 264] on div "All Discount Reasons" at bounding box center [600, 266] width 195 height 29
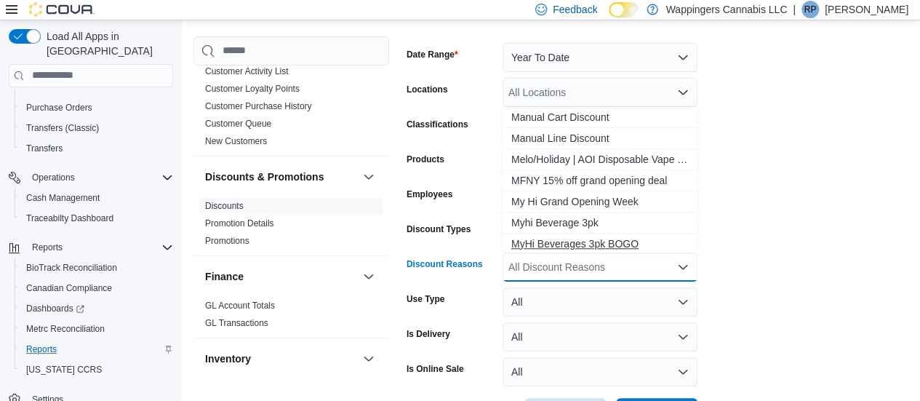
scroll to position [655, 0]
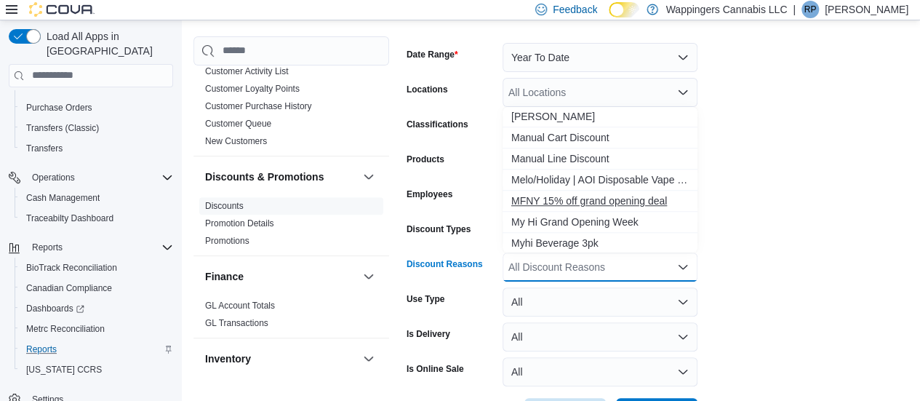
click at [582, 197] on span "MFNY 15% off grand opening deal" at bounding box center [601, 201] width 178 height 15
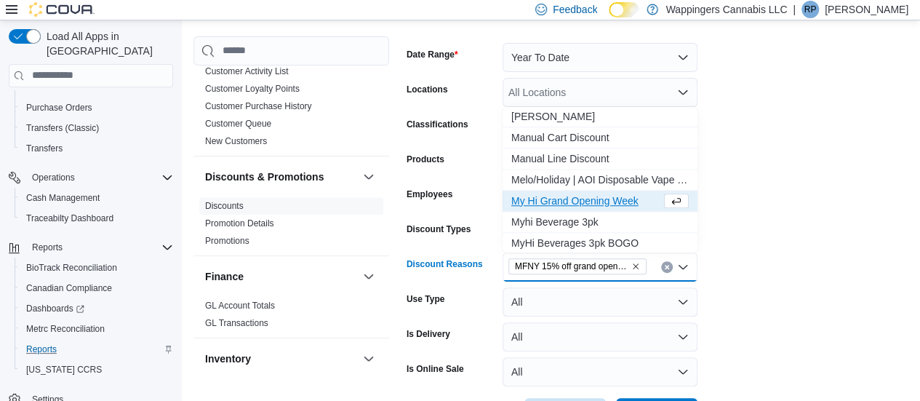
click at [781, 209] on form "Date Range Year To Date Locations All Locations Classifications All Classificat…" at bounding box center [661, 226] width 508 height 402
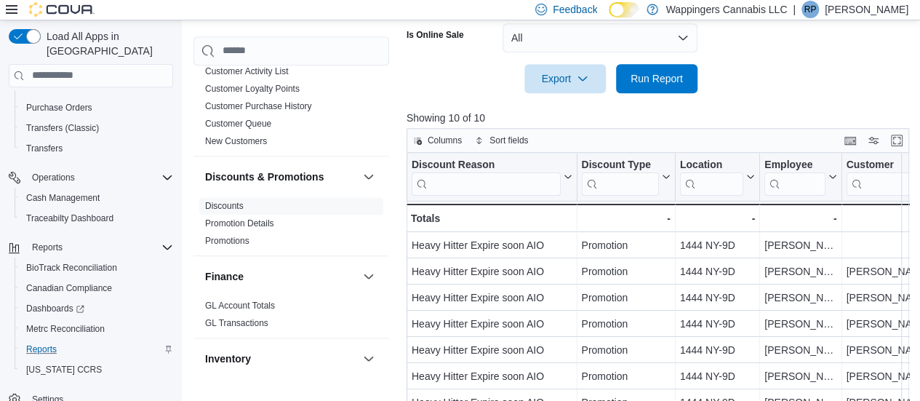
scroll to position [466, 0]
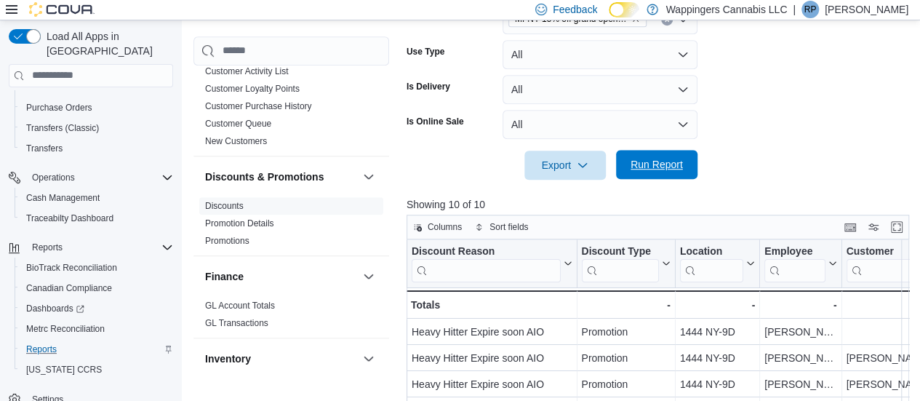
click at [658, 162] on span "Run Report" at bounding box center [657, 164] width 52 height 15
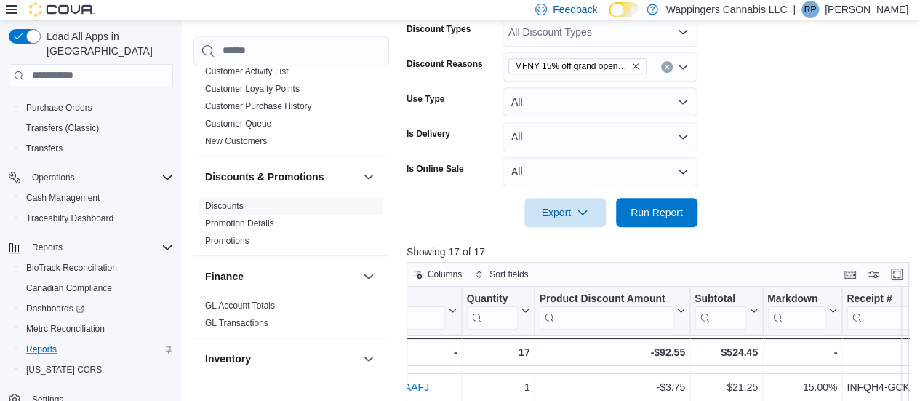
scroll to position [393, 0]
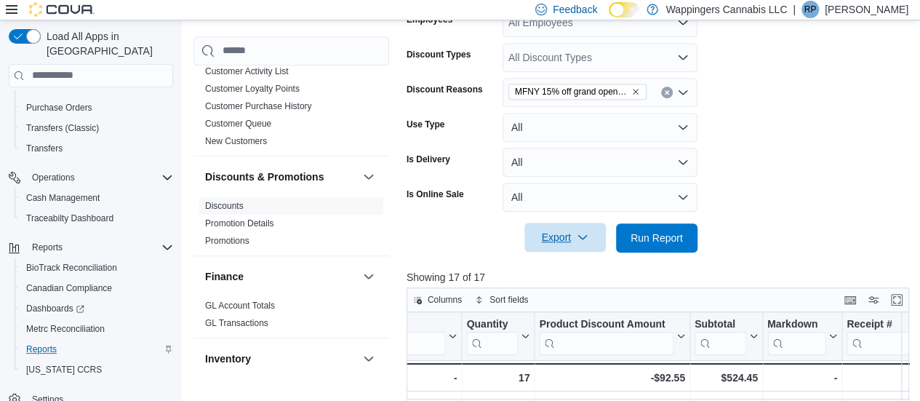
click at [591, 230] on span "Export" at bounding box center [565, 237] width 64 height 29
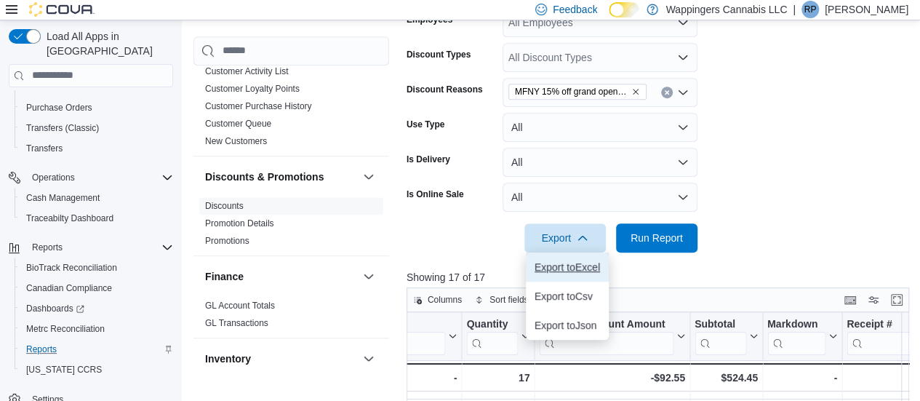
click at [563, 266] on span "Export to Excel" at bounding box center [567, 267] width 65 height 12
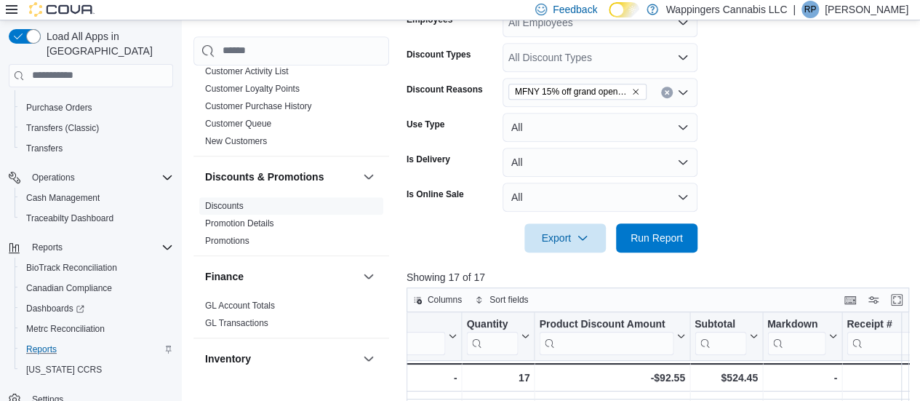
click at [664, 91] on icon "Clear input" at bounding box center [667, 92] width 6 height 6
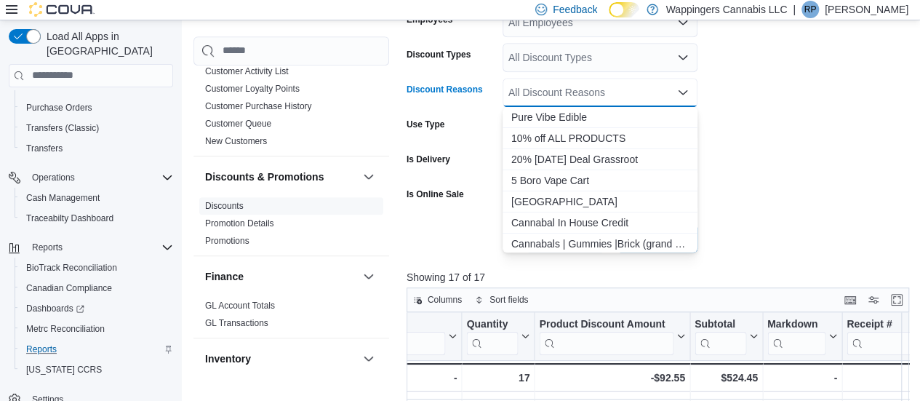
click at [681, 96] on icon "Close list of options" at bounding box center [683, 93] width 12 height 12
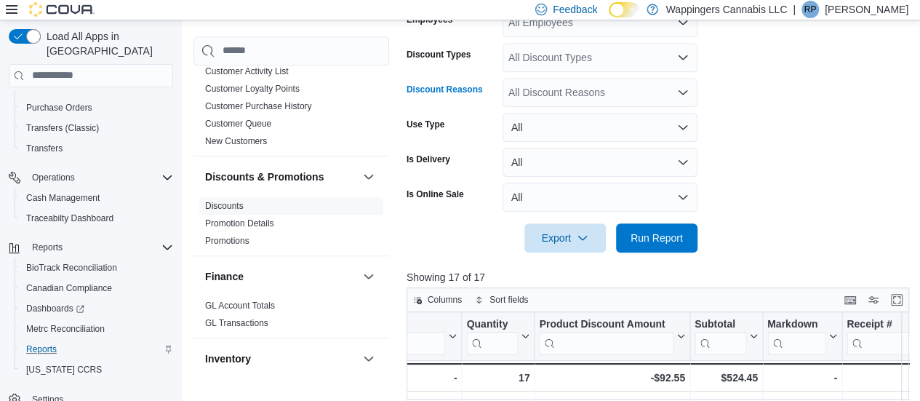
click at [681, 96] on icon "Open list of options" at bounding box center [683, 93] width 12 height 12
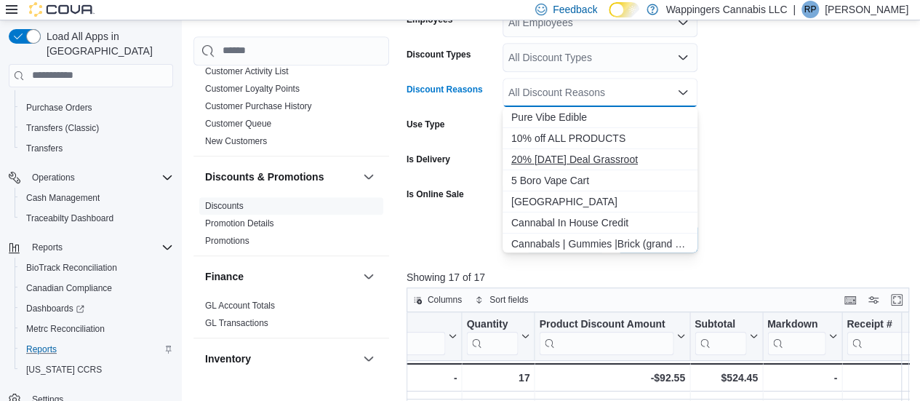
click at [598, 164] on span "20% 4th of july Deal Grassroot" at bounding box center [601, 159] width 178 height 15
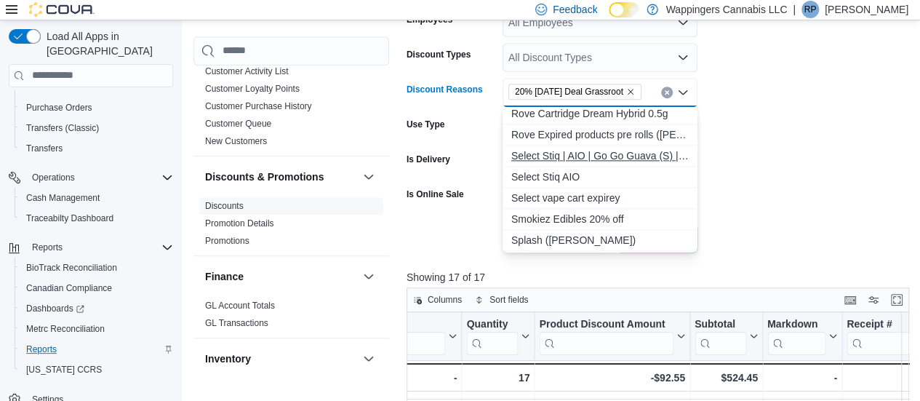
scroll to position [1059, 0]
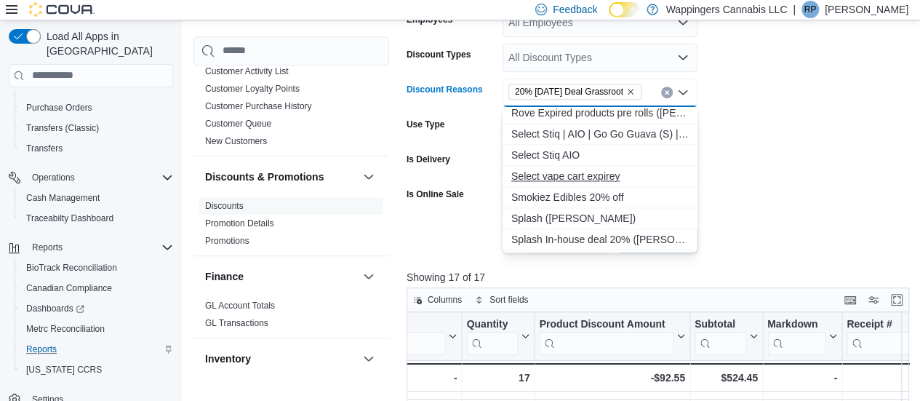
click at [578, 180] on span "Select vape cart expirey" at bounding box center [601, 176] width 178 height 15
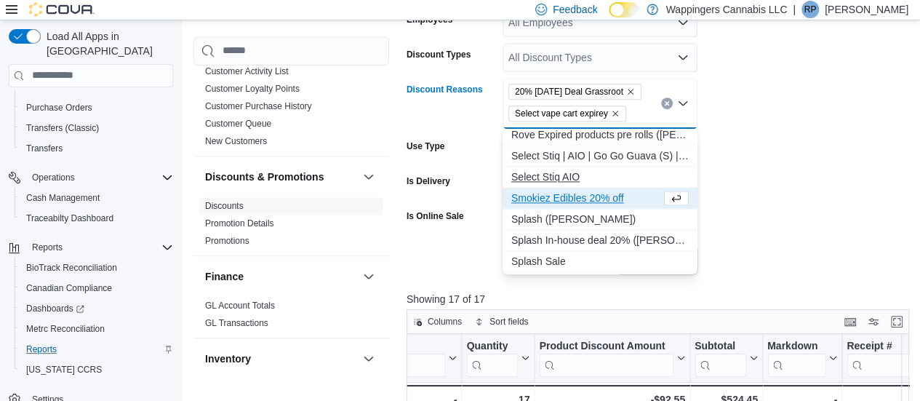
click at [567, 178] on span "Select Stiq AIO" at bounding box center [601, 177] width 178 height 15
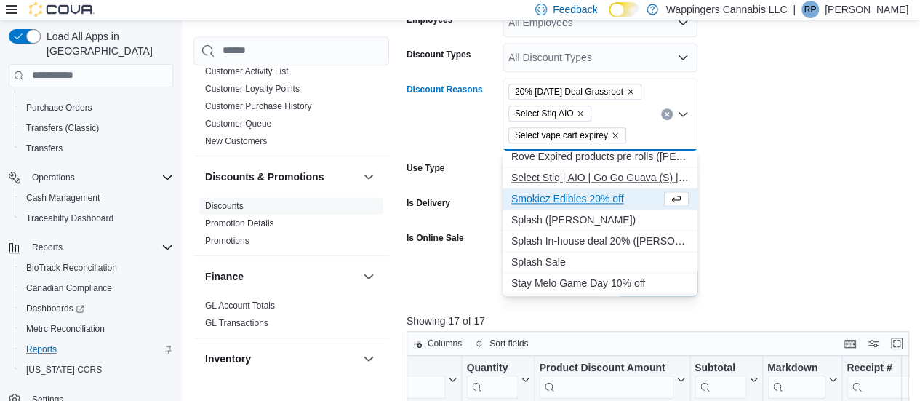
click at [579, 178] on span "Select Stiq | AIO | Go Go Guava (S) | 1g In house Deal (Ripal)" at bounding box center [601, 177] width 178 height 15
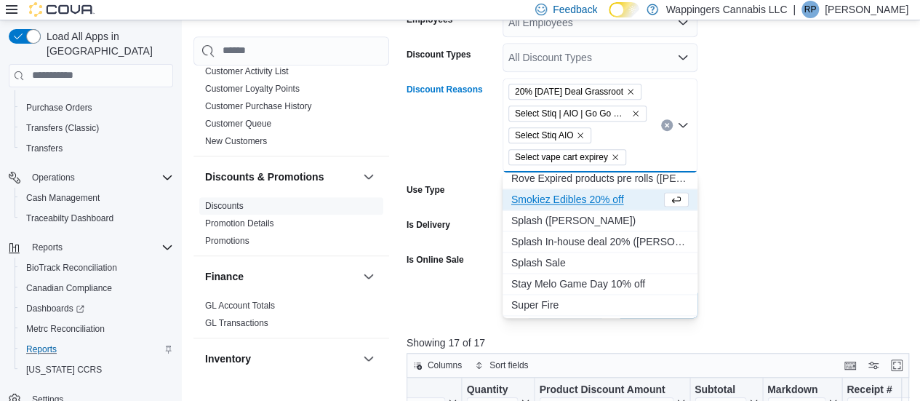
click at [778, 181] on form "Date Range Year To Date Locations All Locations Classifications All Classificat…" at bounding box center [661, 84] width 508 height 467
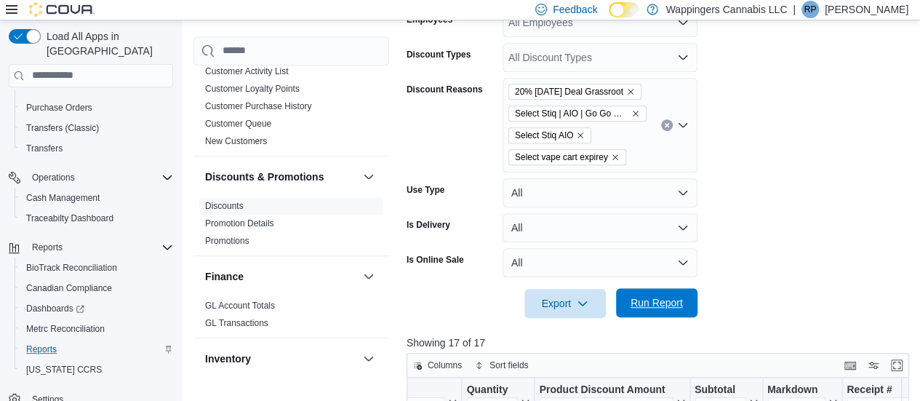
click at [671, 307] on span "Run Report" at bounding box center [657, 302] width 52 height 15
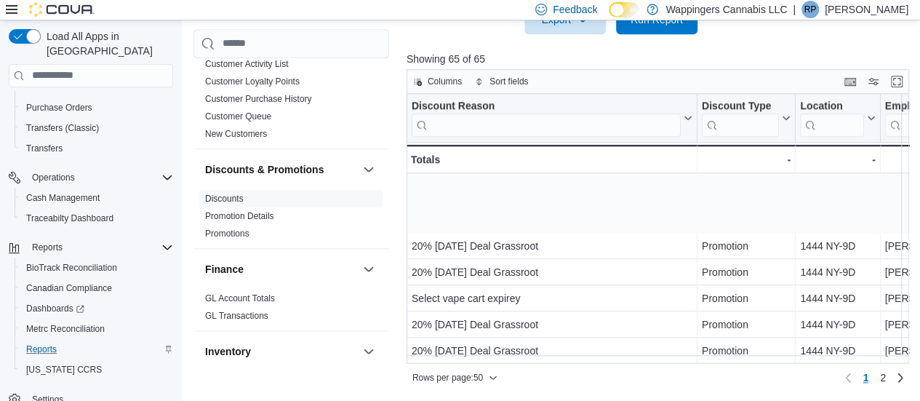
scroll to position [1126, 0]
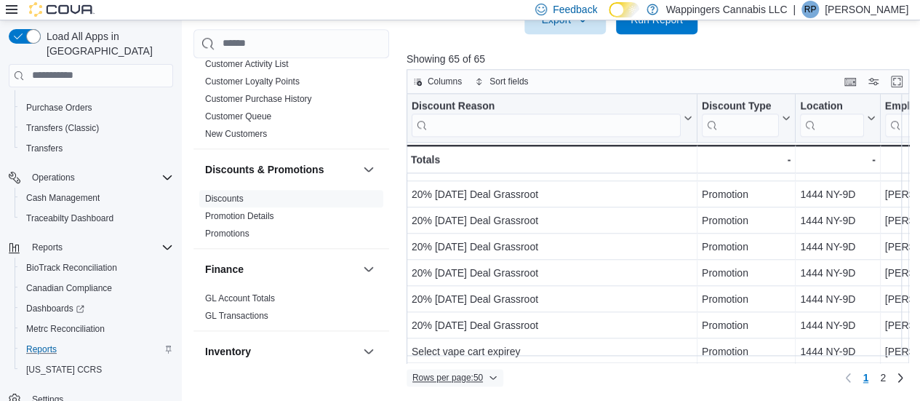
click at [497, 376] on icon "button" at bounding box center [493, 377] width 9 height 9
click at [480, 351] on span "100 rows" at bounding box center [473, 349] width 47 height 12
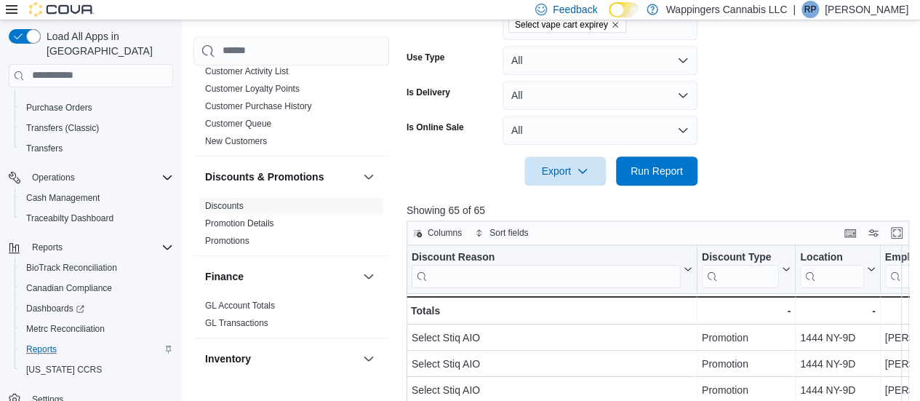
scroll to position [531, 0]
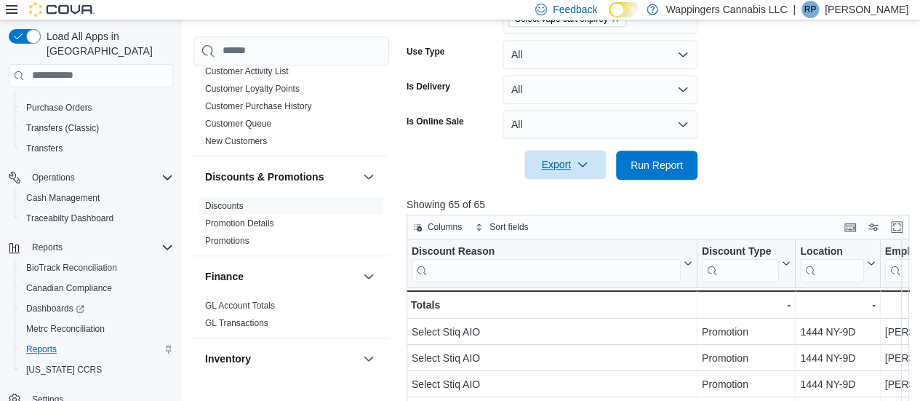
click at [563, 161] on span "Export" at bounding box center [565, 164] width 64 height 29
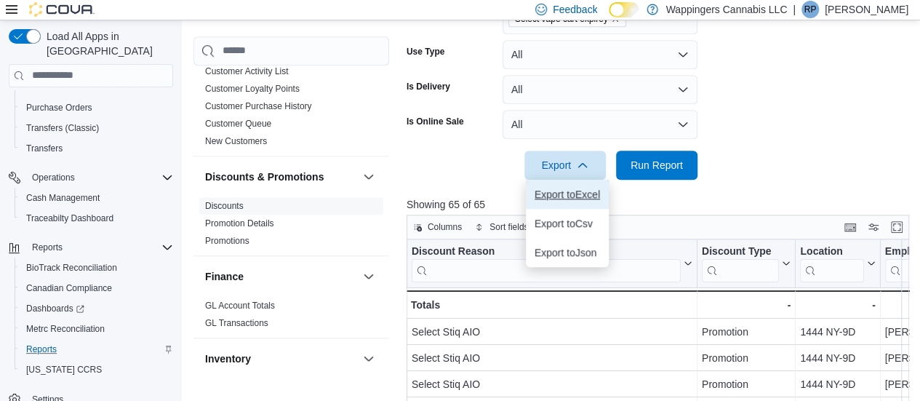
click at [582, 190] on span "Export to Excel" at bounding box center [567, 194] width 65 height 12
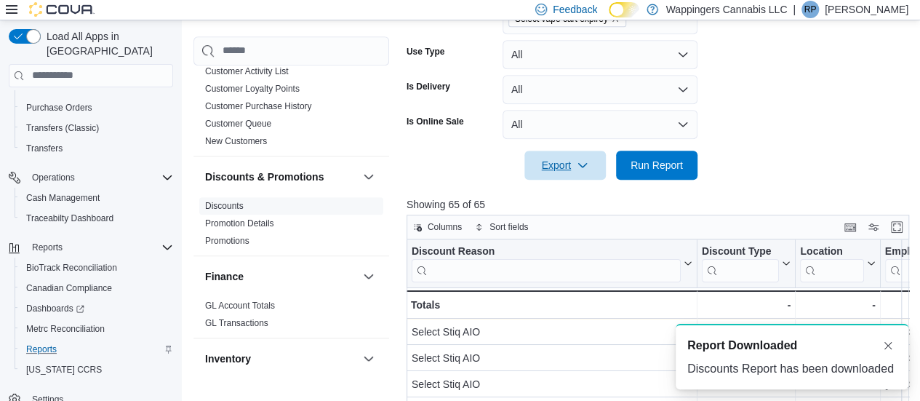
scroll to position [0, 0]
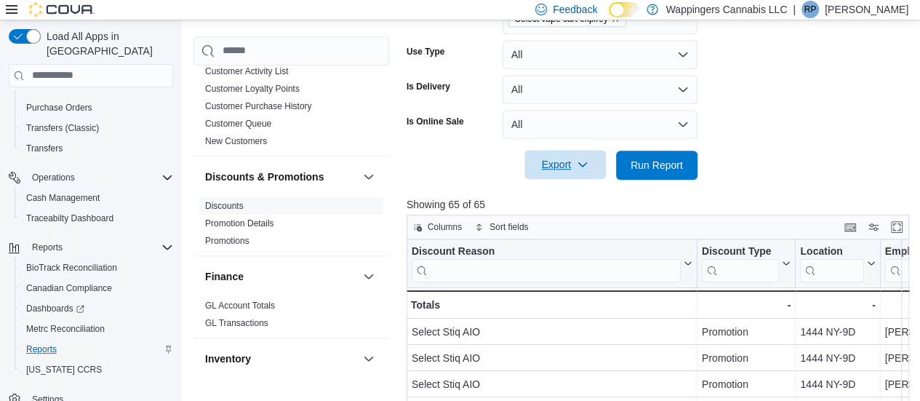
click at [564, 167] on span "Export" at bounding box center [565, 164] width 64 height 29
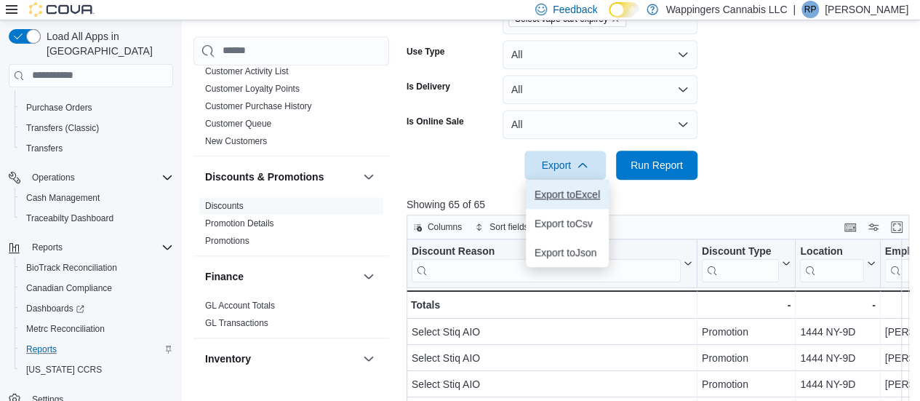
click at [572, 195] on span "Export to Excel" at bounding box center [567, 194] width 65 height 12
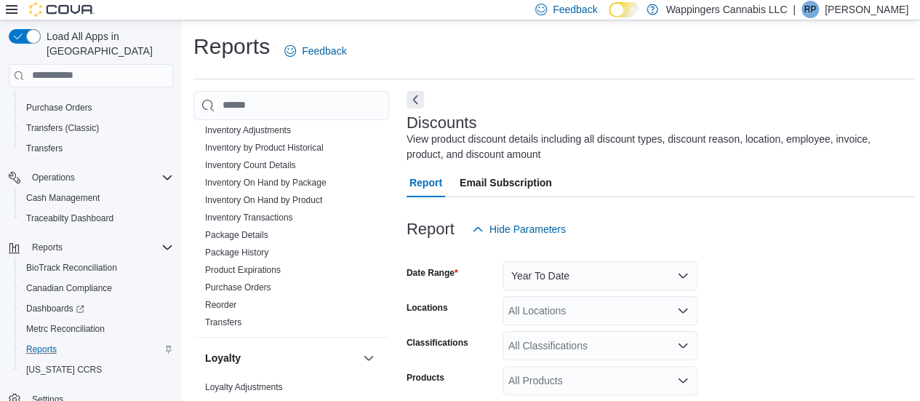
scroll to position [728, 0]
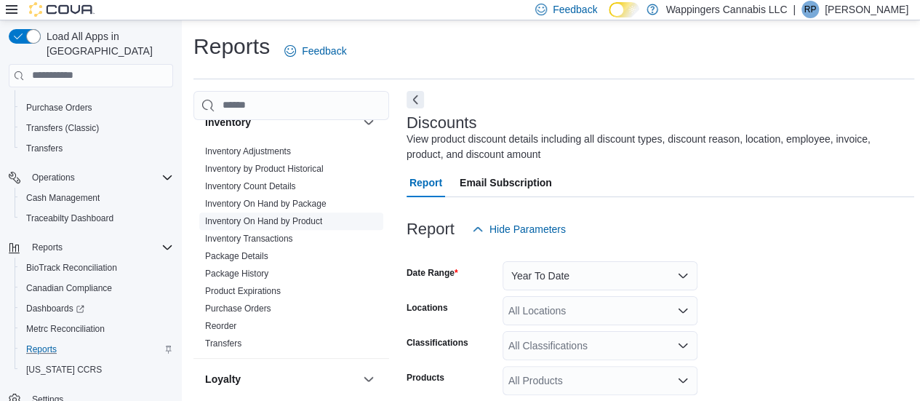
click at [277, 216] on link "Inventory On Hand by Product" at bounding box center [263, 221] width 117 height 10
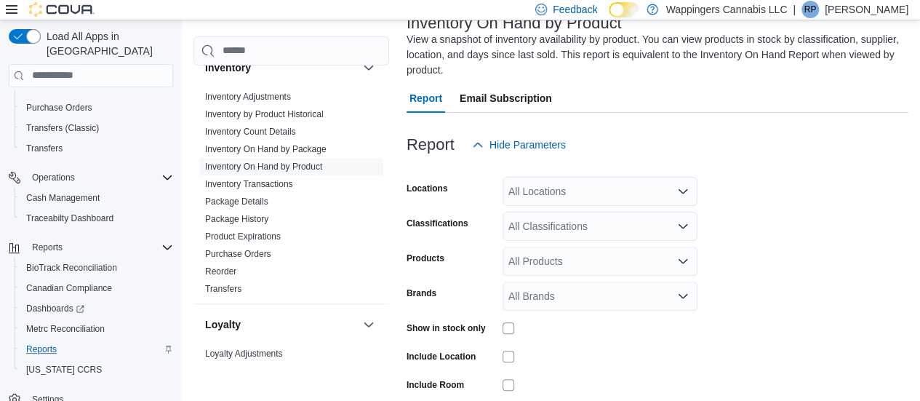
scroll to position [192, 0]
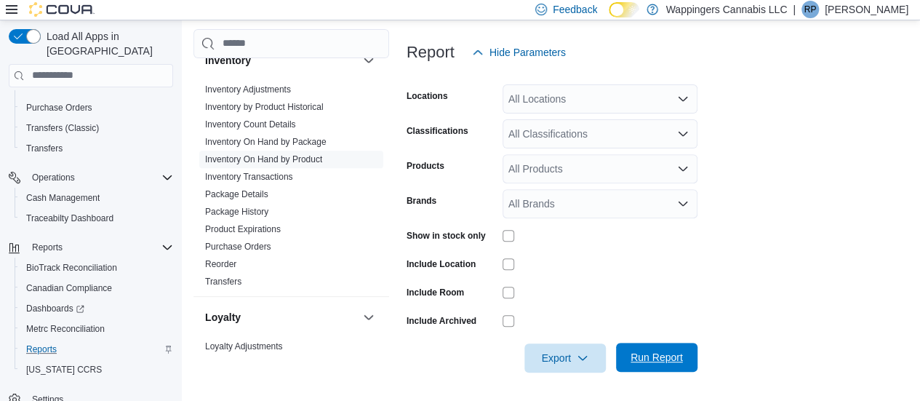
click at [632, 354] on span "Run Report" at bounding box center [657, 357] width 52 height 15
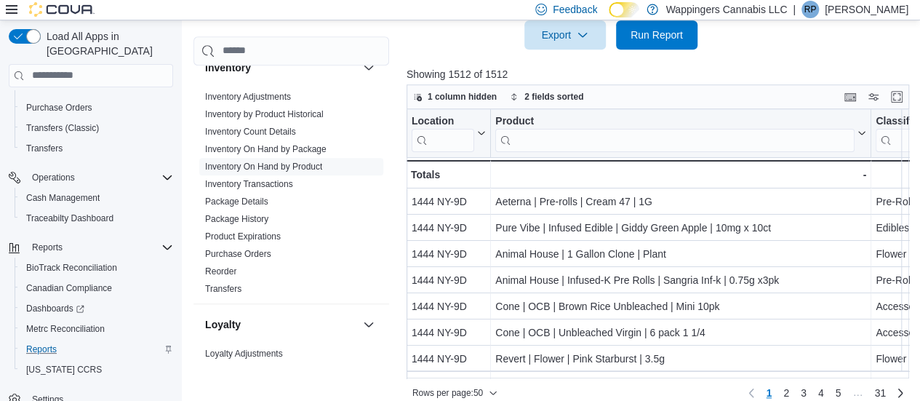
scroll to position [530, 0]
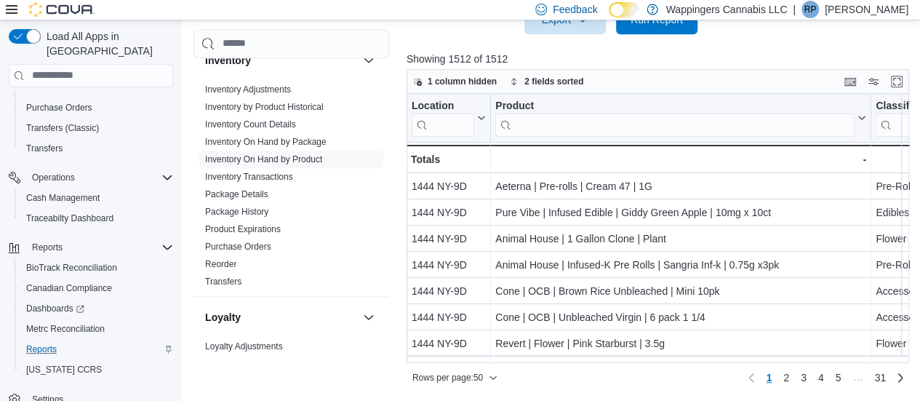
drag, startPoint x: 465, startPoint y: 364, endPoint x: 519, endPoint y: 362, distance: 53.9
click at [519, 362] on div "1 column hidden 2 fields sorted Location Click to view column header actions Pr…" at bounding box center [658, 229] width 503 height 321
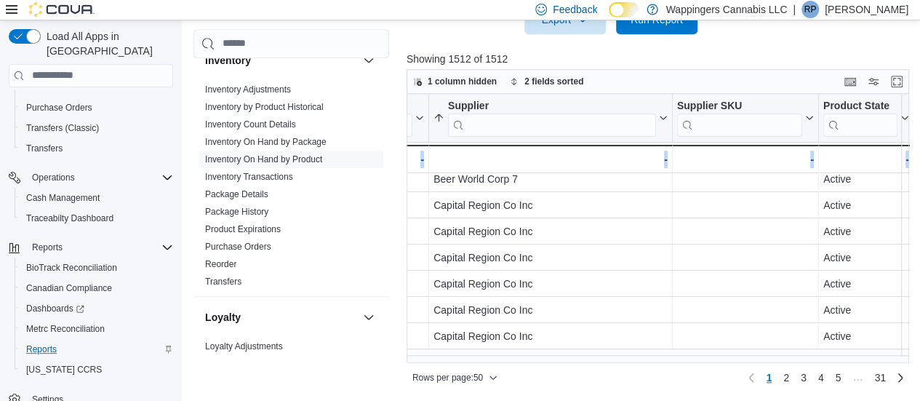
scroll to position [0, 2891]
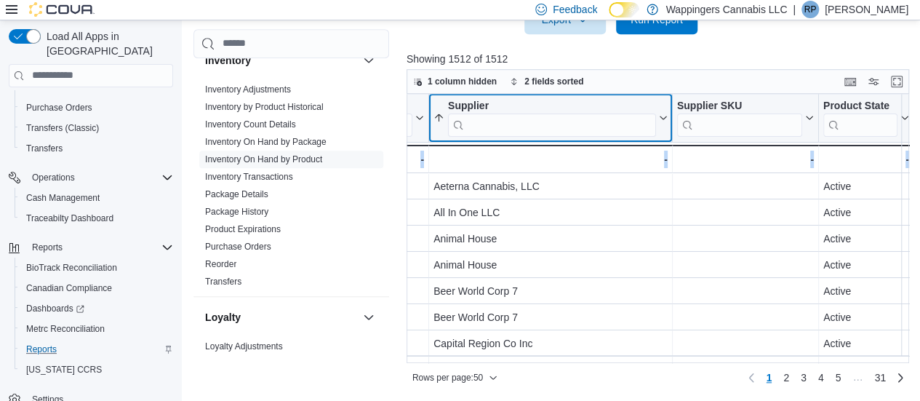
click at [514, 122] on input "search" at bounding box center [552, 124] width 208 height 23
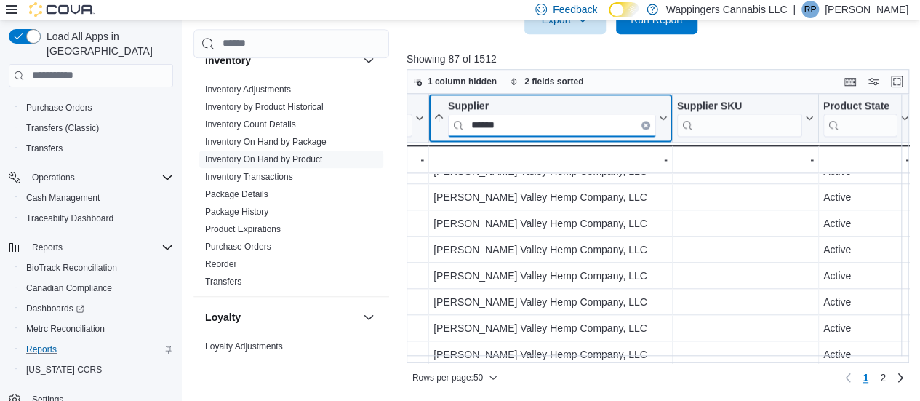
scroll to position [1126, 2891]
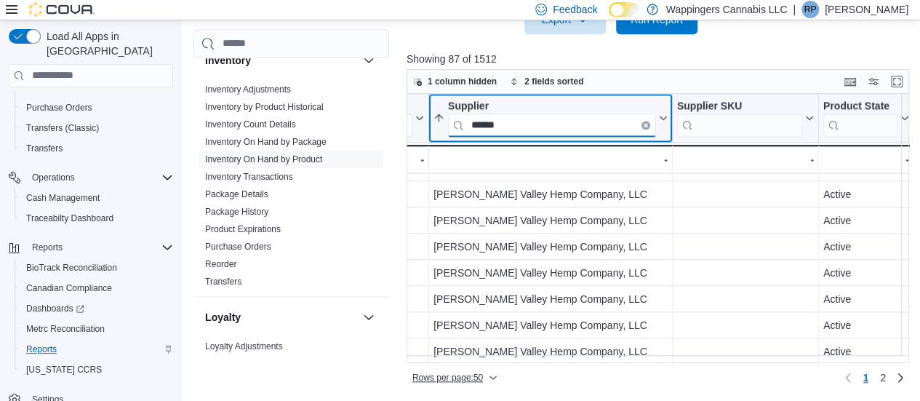
type input "******"
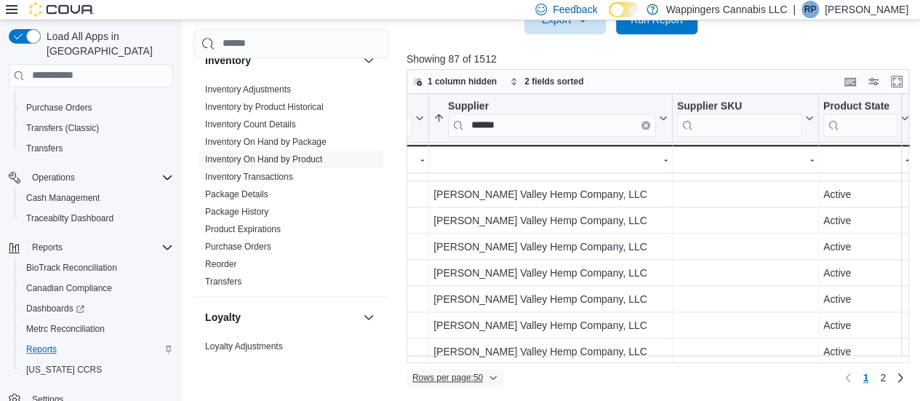
click at [483, 379] on span "Rows per page : 50" at bounding box center [448, 378] width 71 height 12
click at [477, 357] on button "100 rows" at bounding box center [464, 349] width 81 height 29
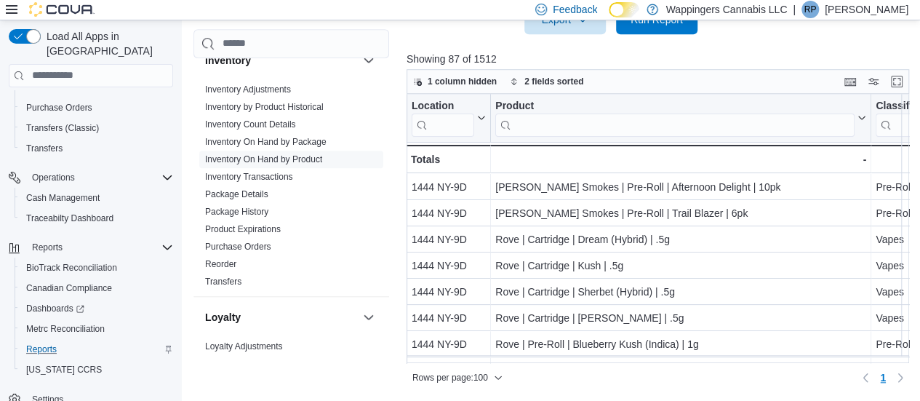
scroll to position [0, 0]
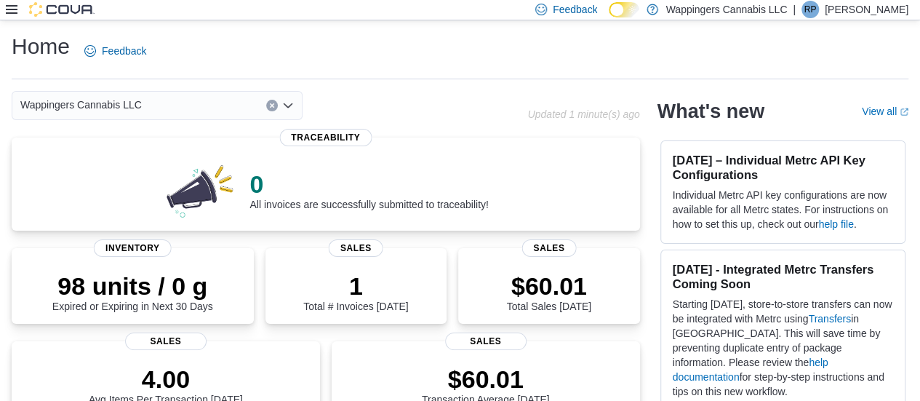
click at [17, 9] on div at bounding box center [50, 9] width 89 height 15
click at [13, 12] on icon at bounding box center [12, 10] width 12 height 12
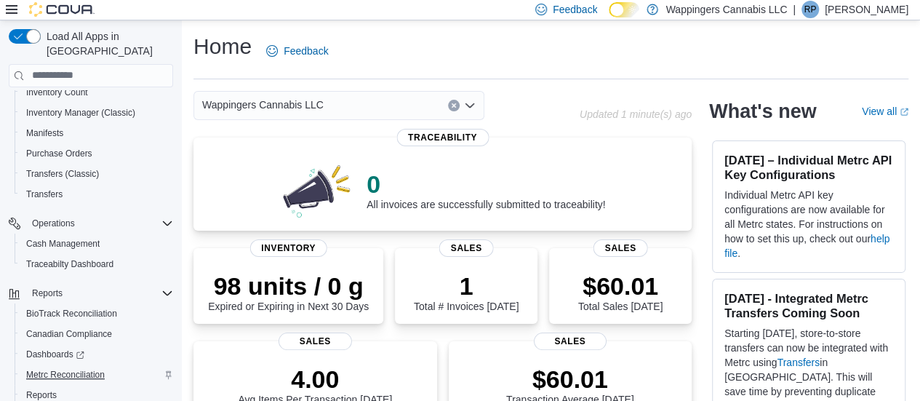
scroll to position [320, 0]
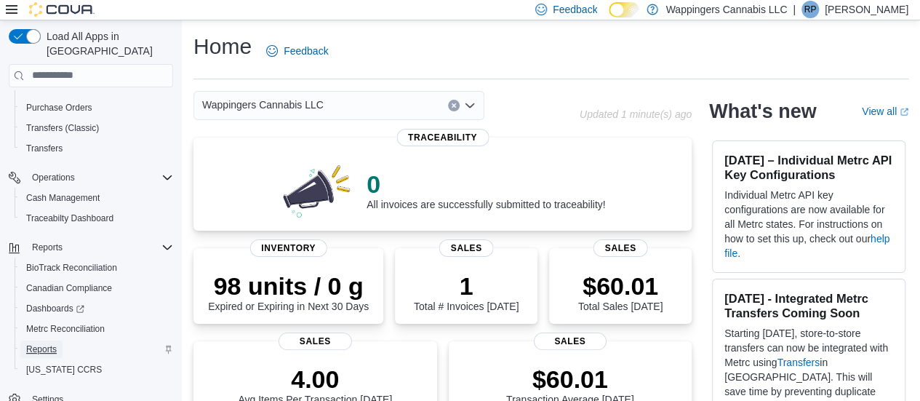
click at [50, 343] on span "Reports" at bounding box center [41, 349] width 31 height 12
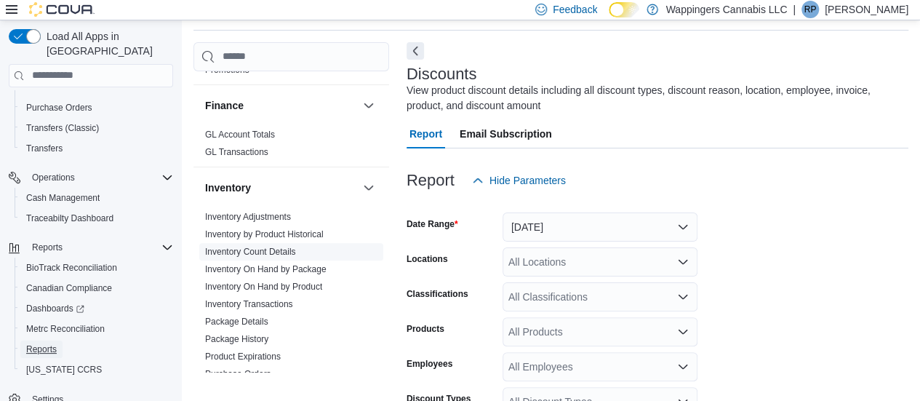
scroll to position [597, 0]
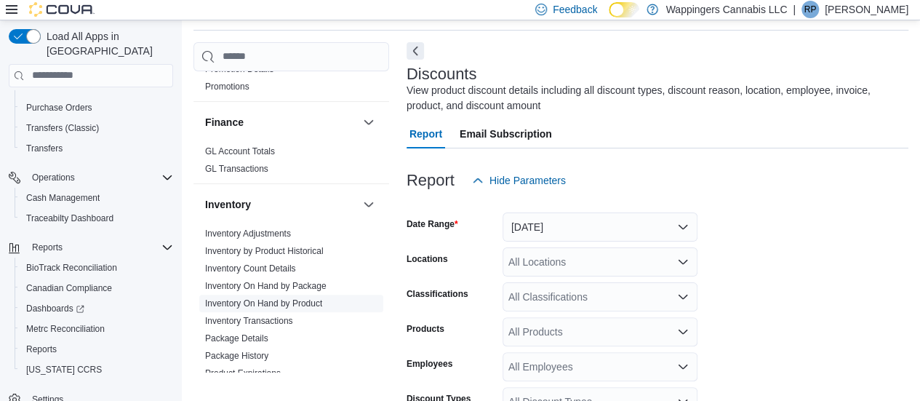
click at [305, 298] on link "Inventory On Hand by Product" at bounding box center [263, 303] width 117 height 10
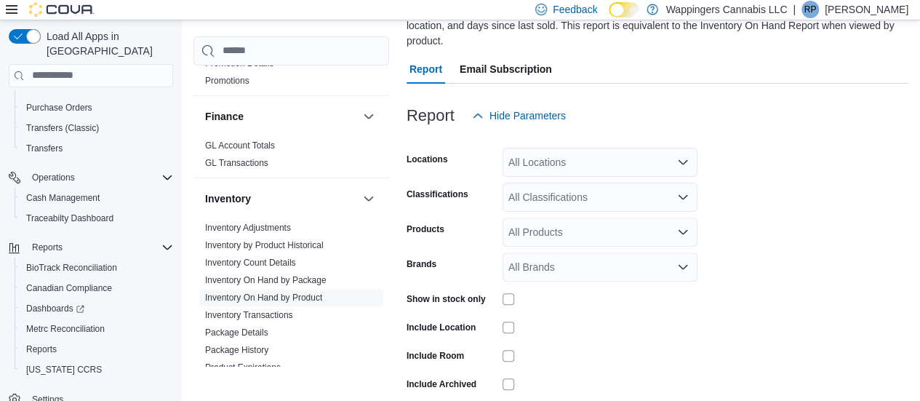
scroll to position [192, 0]
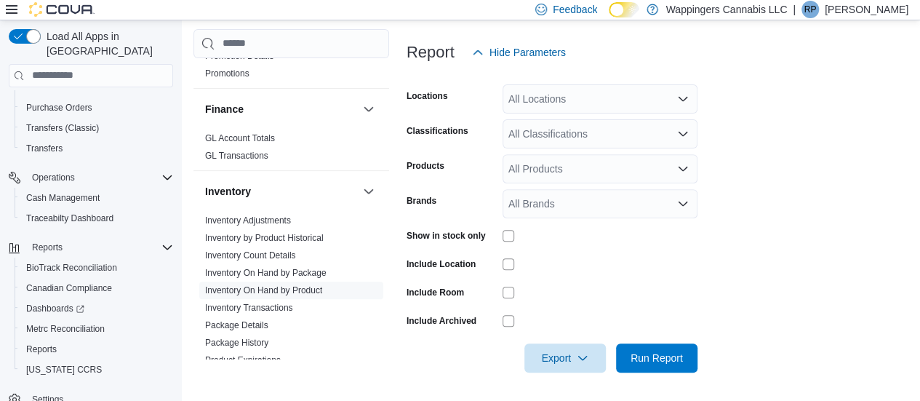
click at [565, 206] on div "All Brands" at bounding box center [600, 203] width 195 height 29
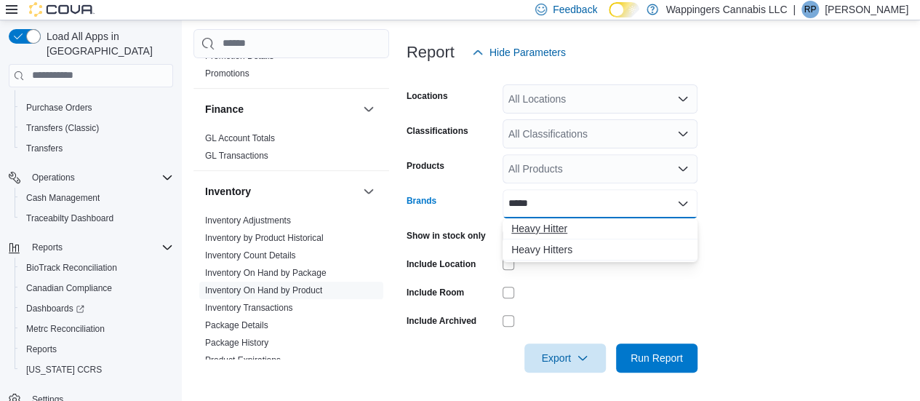
type input "*****"
click at [561, 225] on span "Heavy Hitter" at bounding box center [601, 228] width 178 height 15
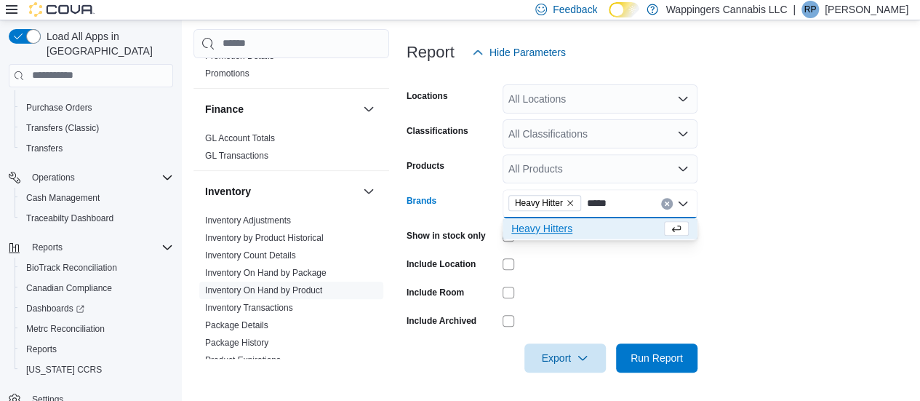
type input "*****"
click at [561, 225] on span "Heavy Hitters" at bounding box center [587, 228] width 150 height 15
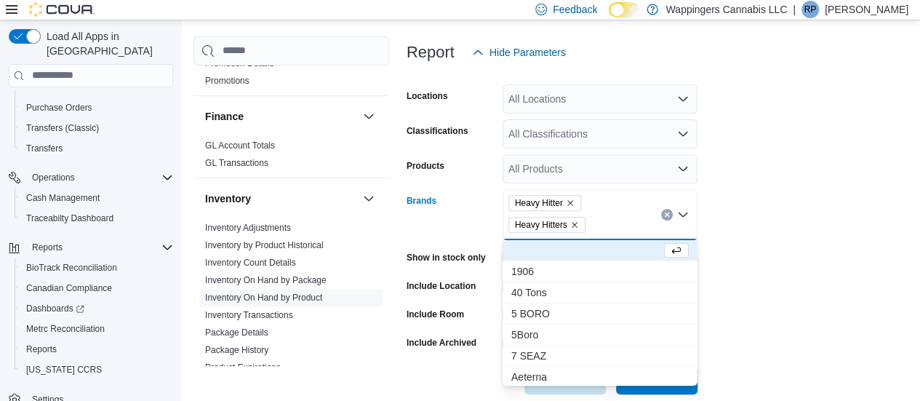
click at [729, 252] on form "Locations All Locations Classifications All Classifications Products All Produc…" at bounding box center [658, 230] width 502 height 327
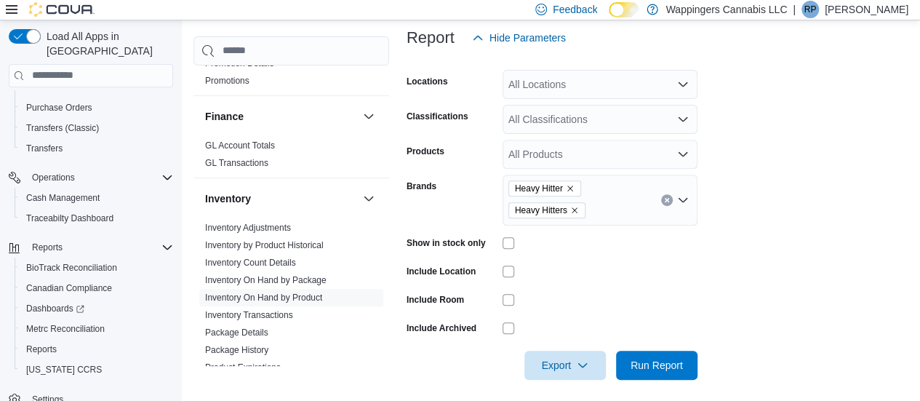
scroll to position [214, 0]
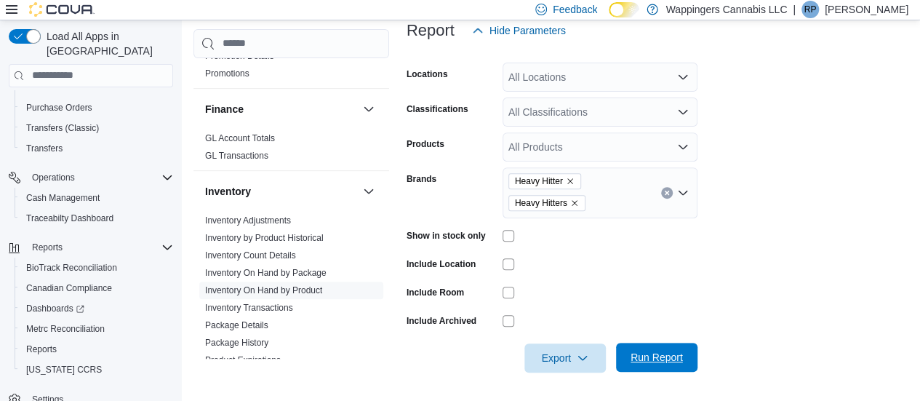
click at [664, 365] on span "Run Report" at bounding box center [657, 357] width 64 height 29
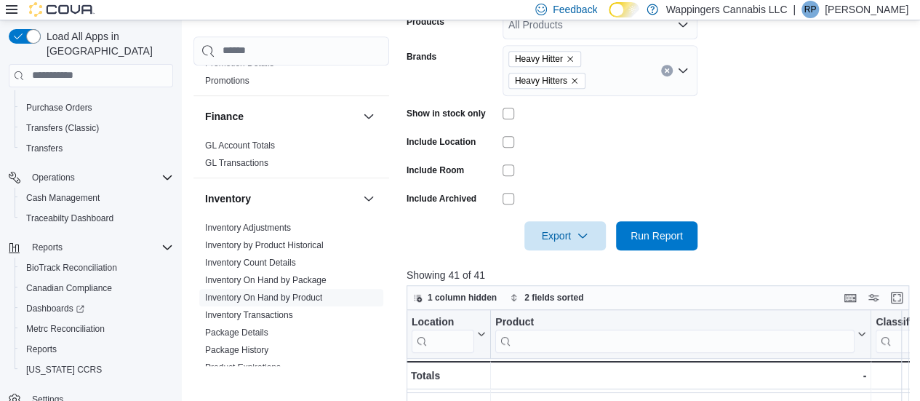
scroll to position [334, 0]
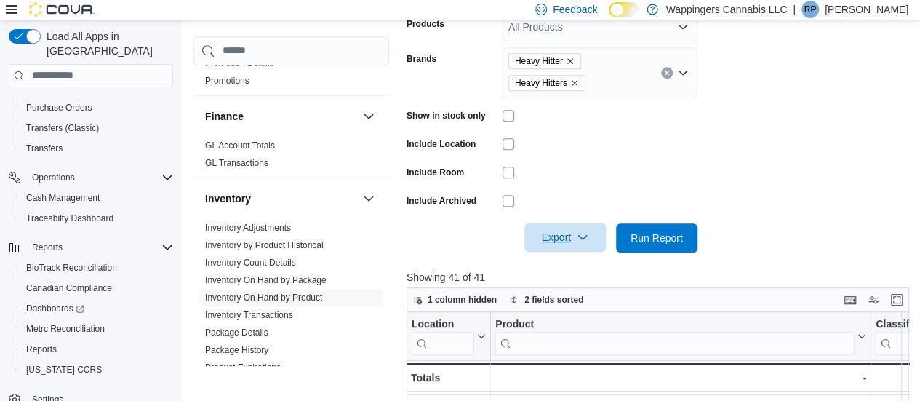
click at [573, 241] on span "Export" at bounding box center [565, 237] width 64 height 29
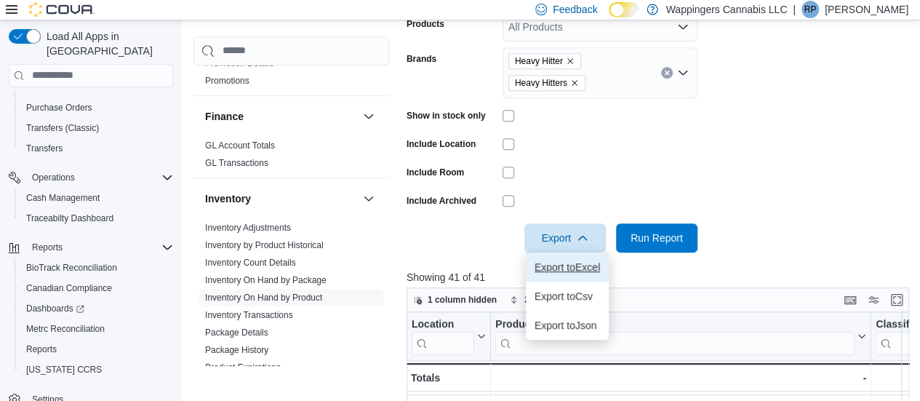
click at [565, 263] on span "Export to Excel" at bounding box center [567, 267] width 65 height 12
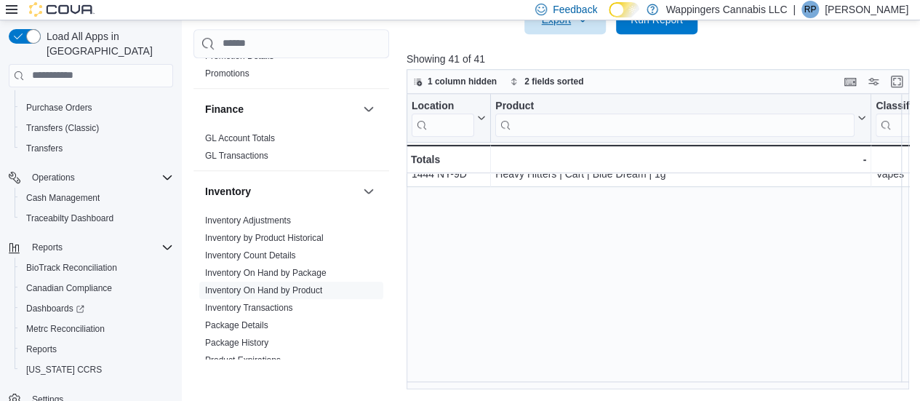
scroll to position [63, 0]
